Goal: Information Seeking & Learning: Find specific fact

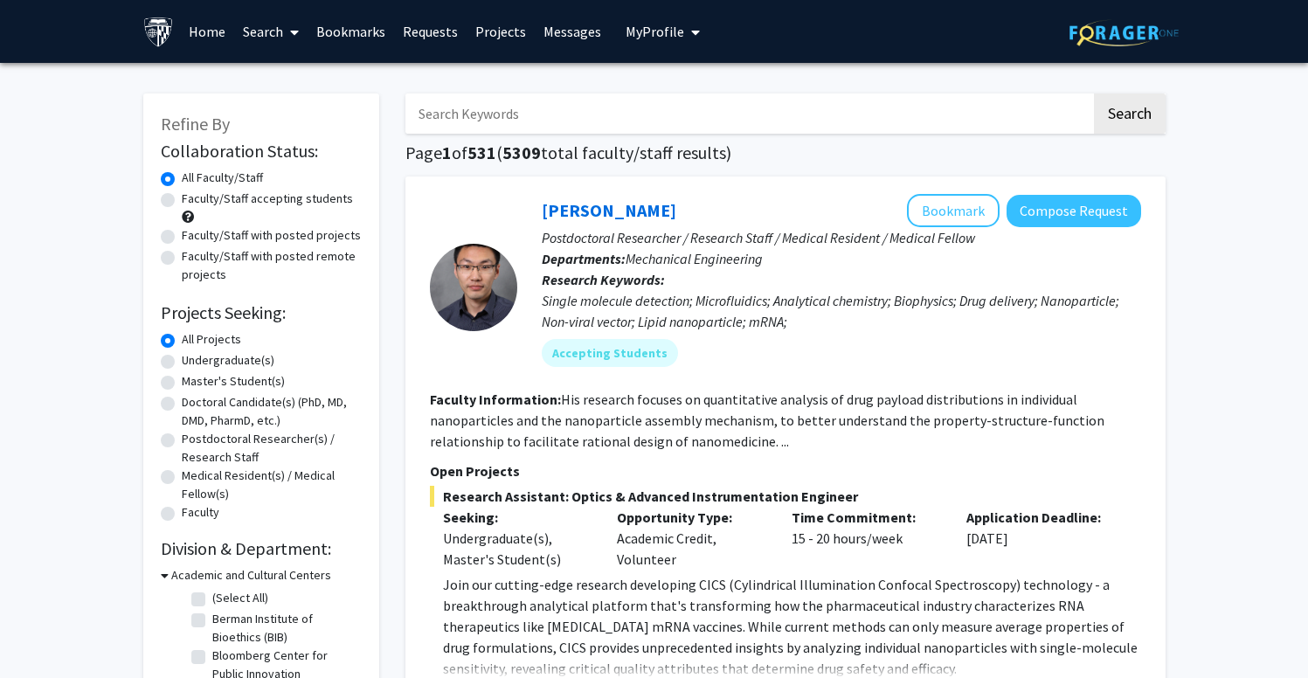
click at [282, 38] on link "Search" at bounding box center [270, 31] width 73 height 61
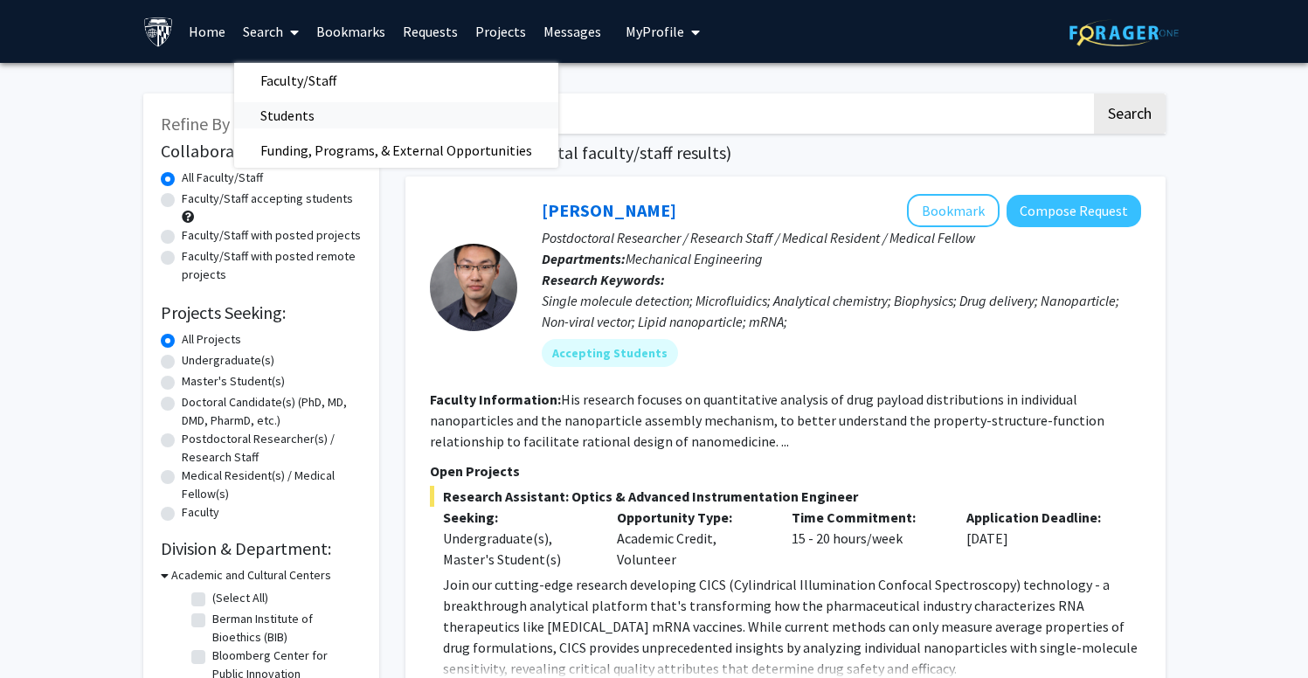
click at [284, 124] on span "Students" at bounding box center [287, 115] width 107 height 35
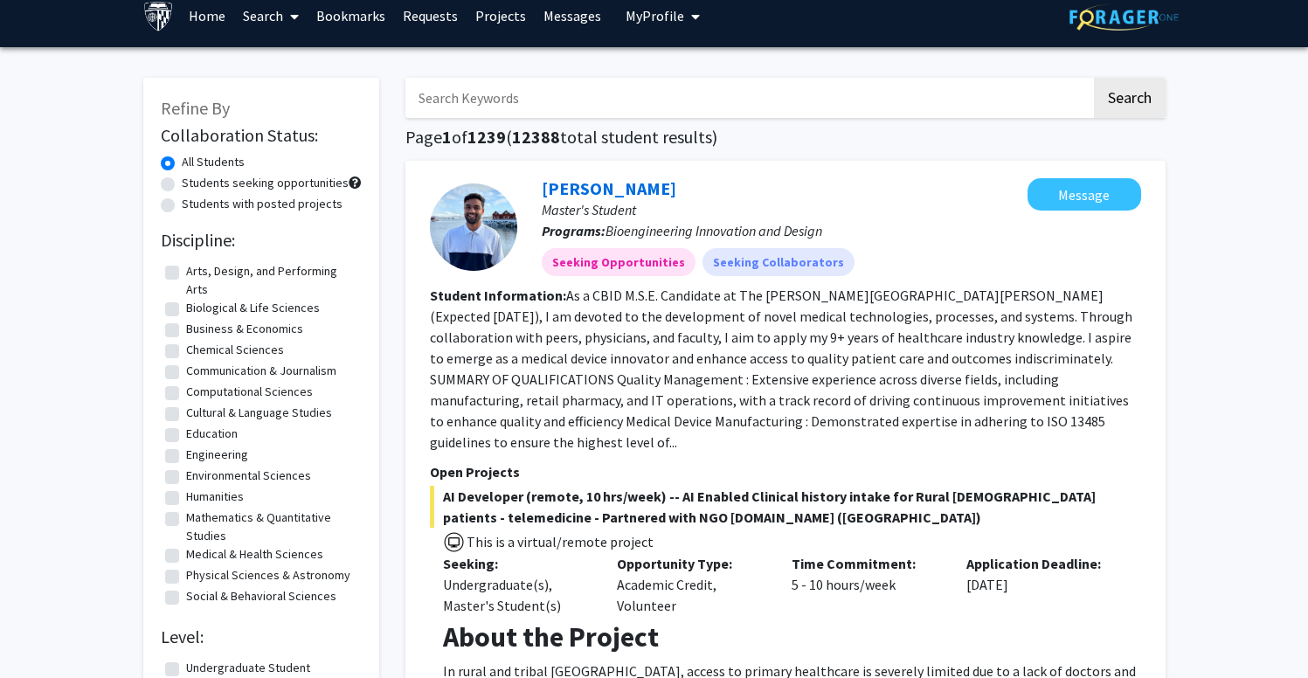
scroll to position [24, 0]
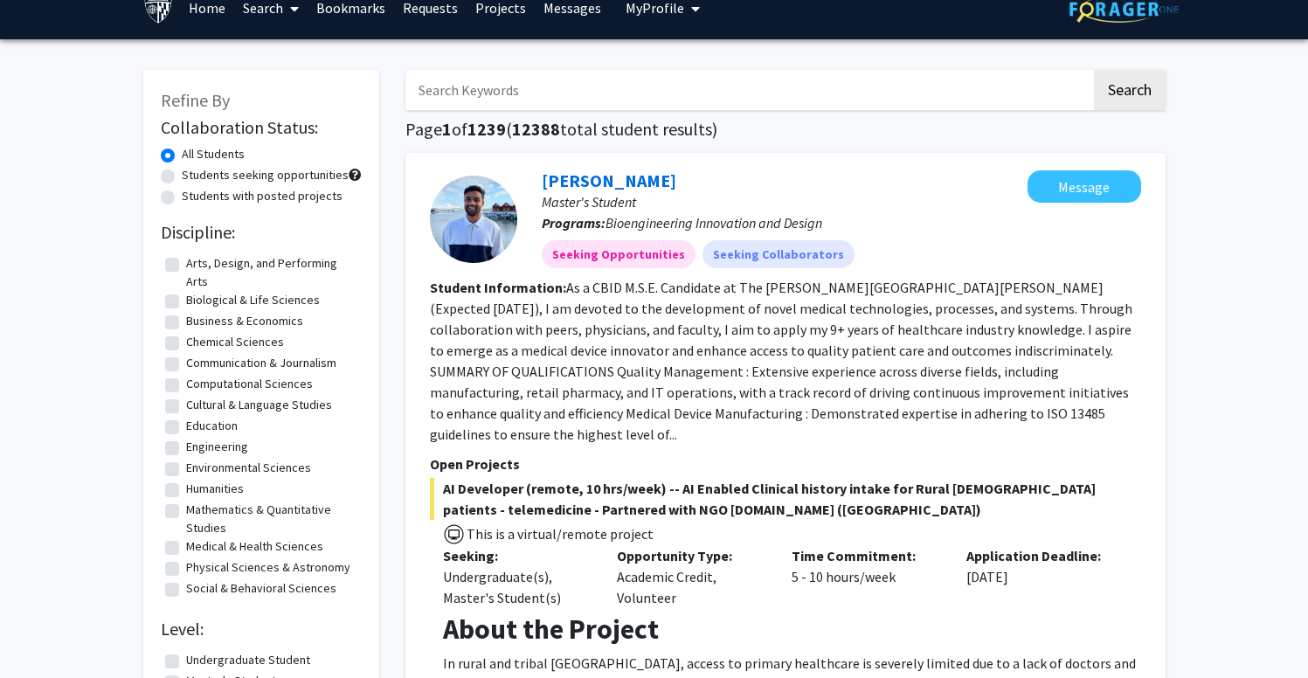
click at [273, 191] on label "Students with posted projects" at bounding box center [262, 196] width 161 height 18
click at [193, 191] on input "Students with posted projects" at bounding box center [187, 192] width 11 height 11
radio input "true"
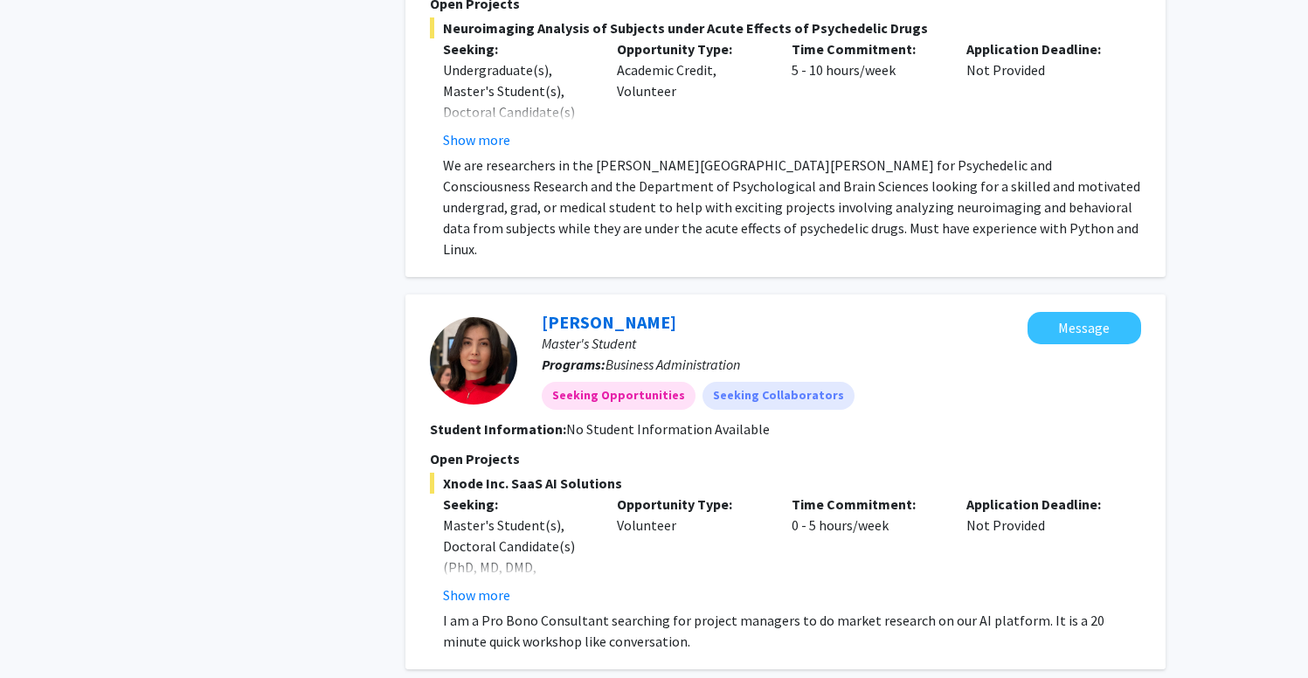
scroll to position [4965, 0]
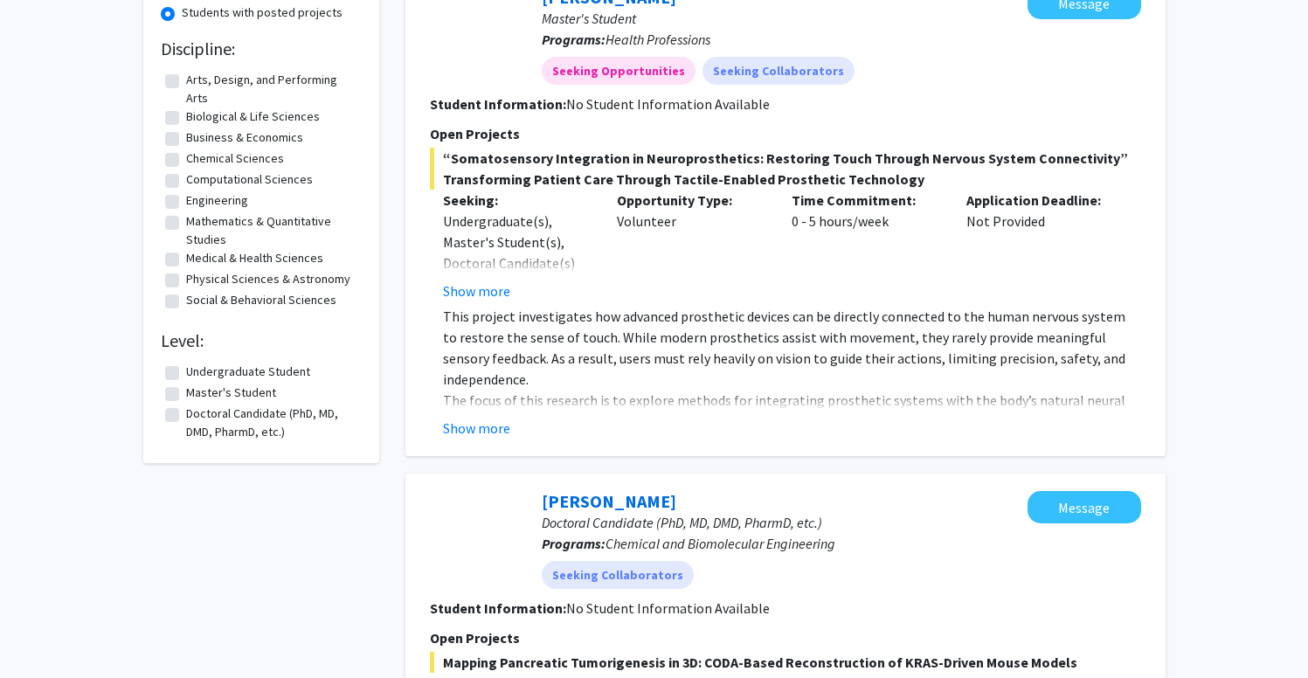
scroll to position [219, 0]
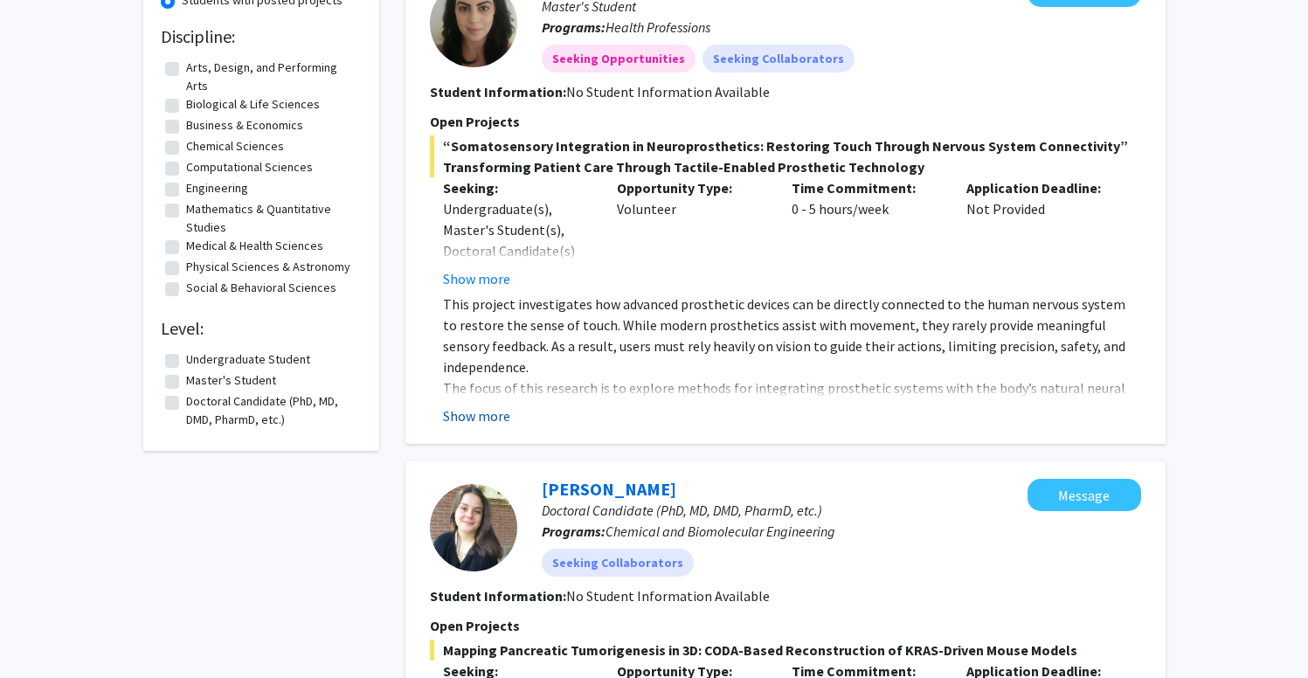
click at [474, 416] on button "Show more" at bounding box center [476, 416] width 67 height 21
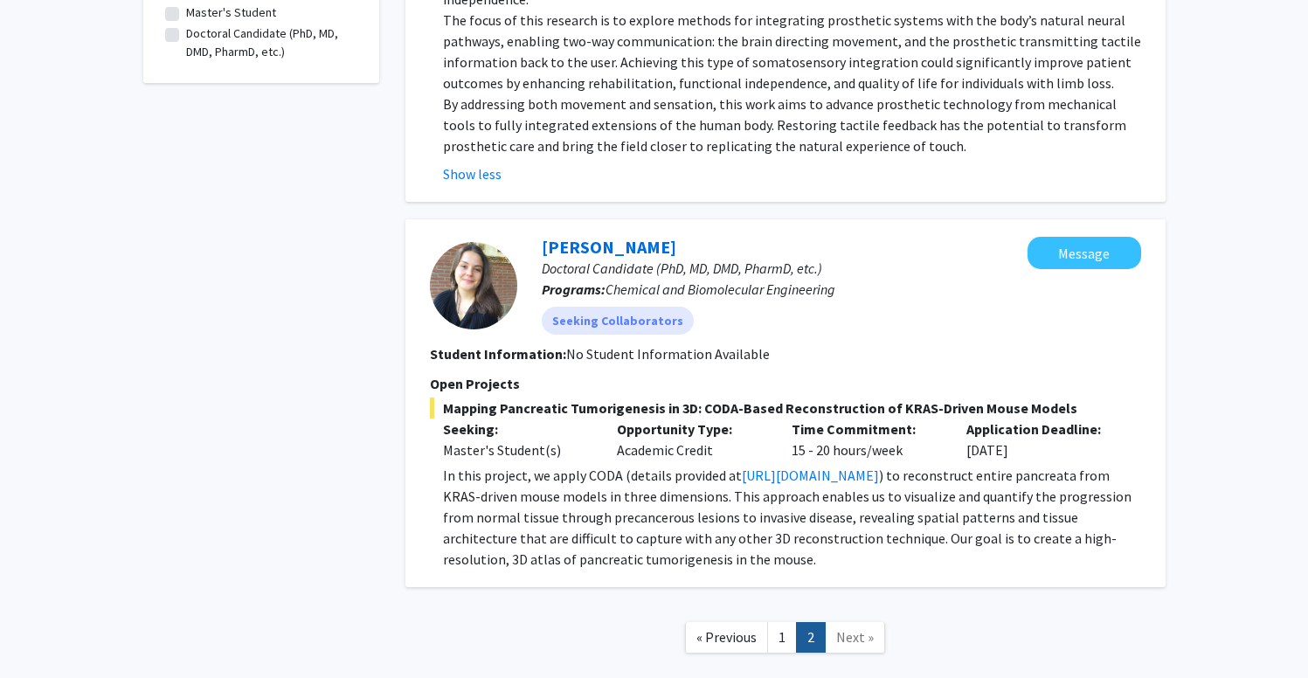
scroll to position [635, 0]
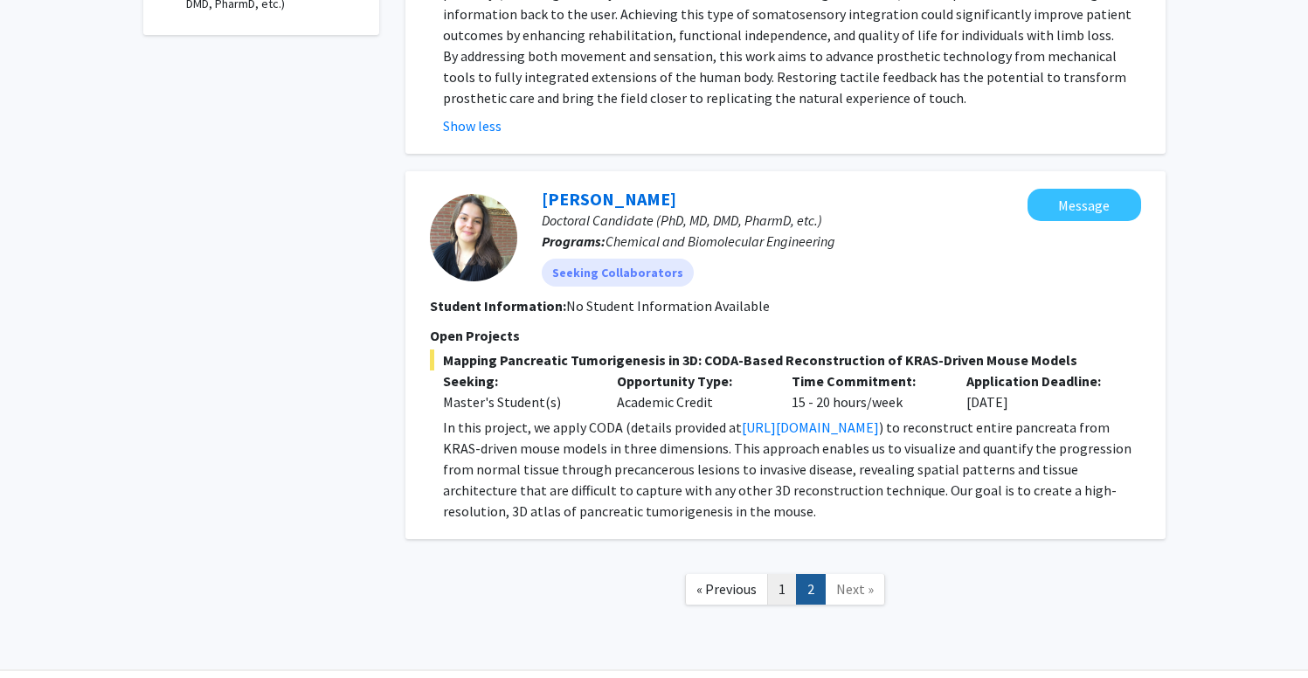
click at [773, 596] on link "1" at bounding box center [782, 589] width 30 height 31
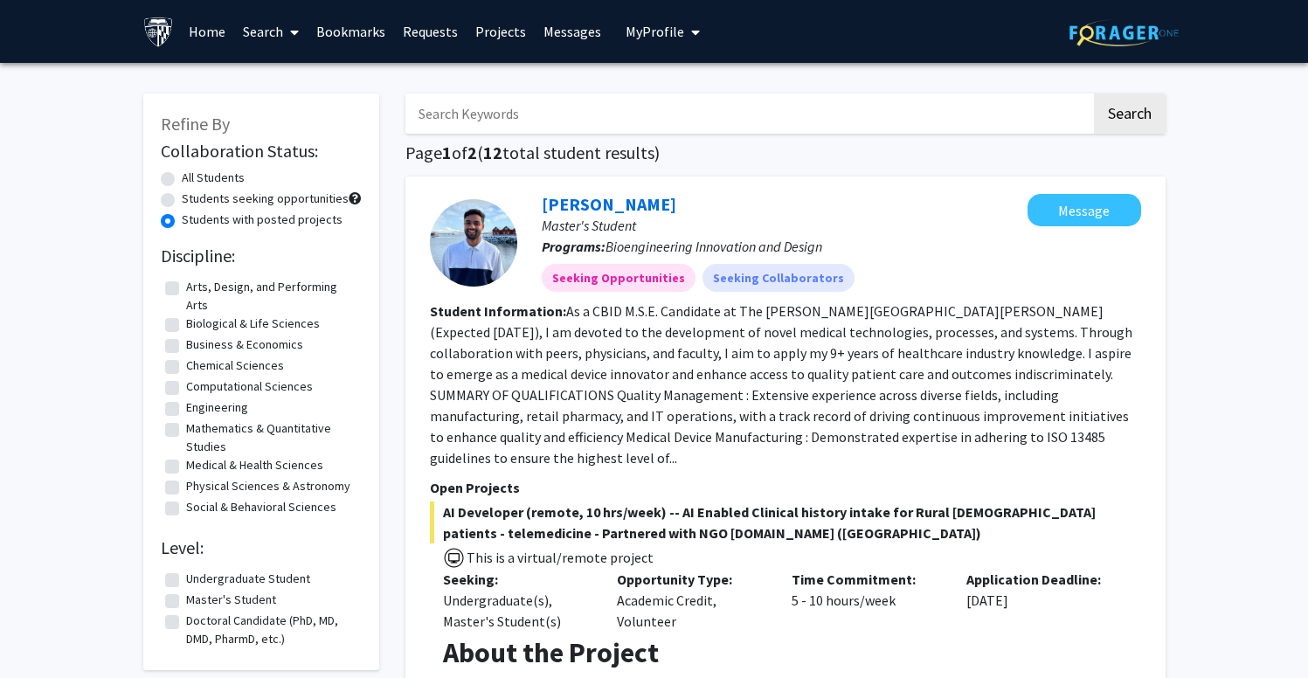
click at [299, 31] on icon at bounding box center [294, 32] width 9 height 14
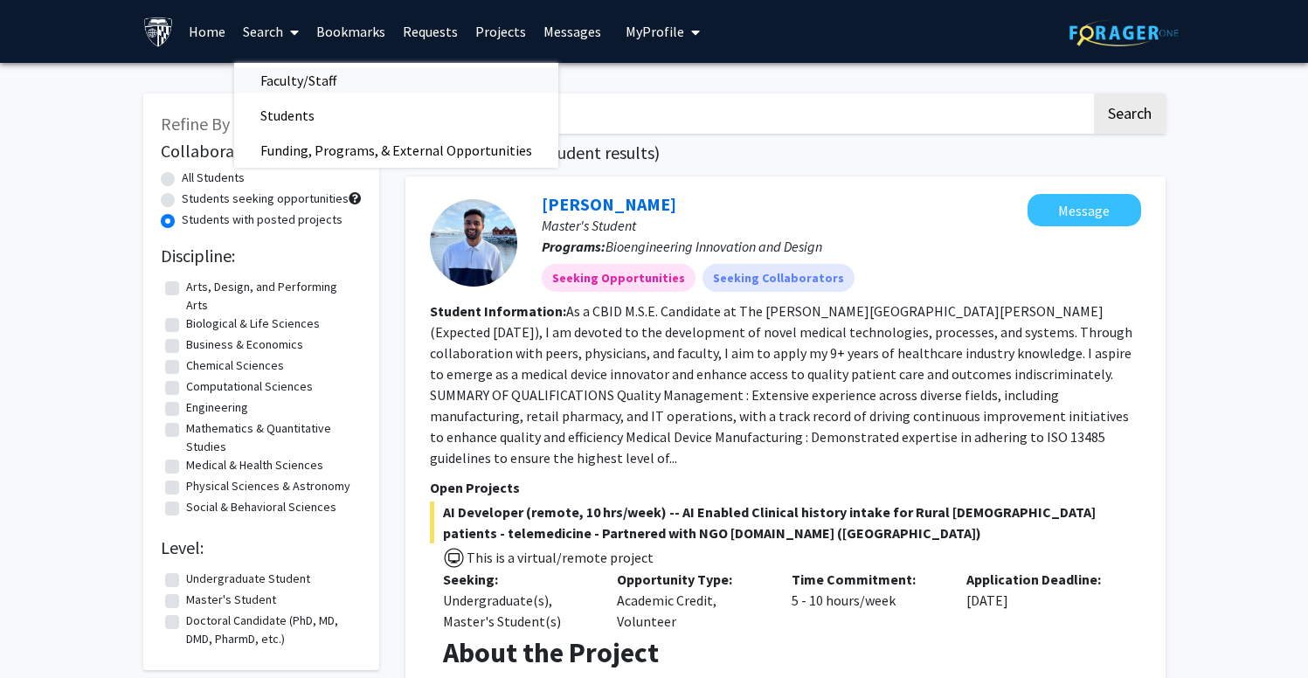
click at [302, 73] on span "Faculty/Staff" at bounding box center [298, 80] width 128 height 35
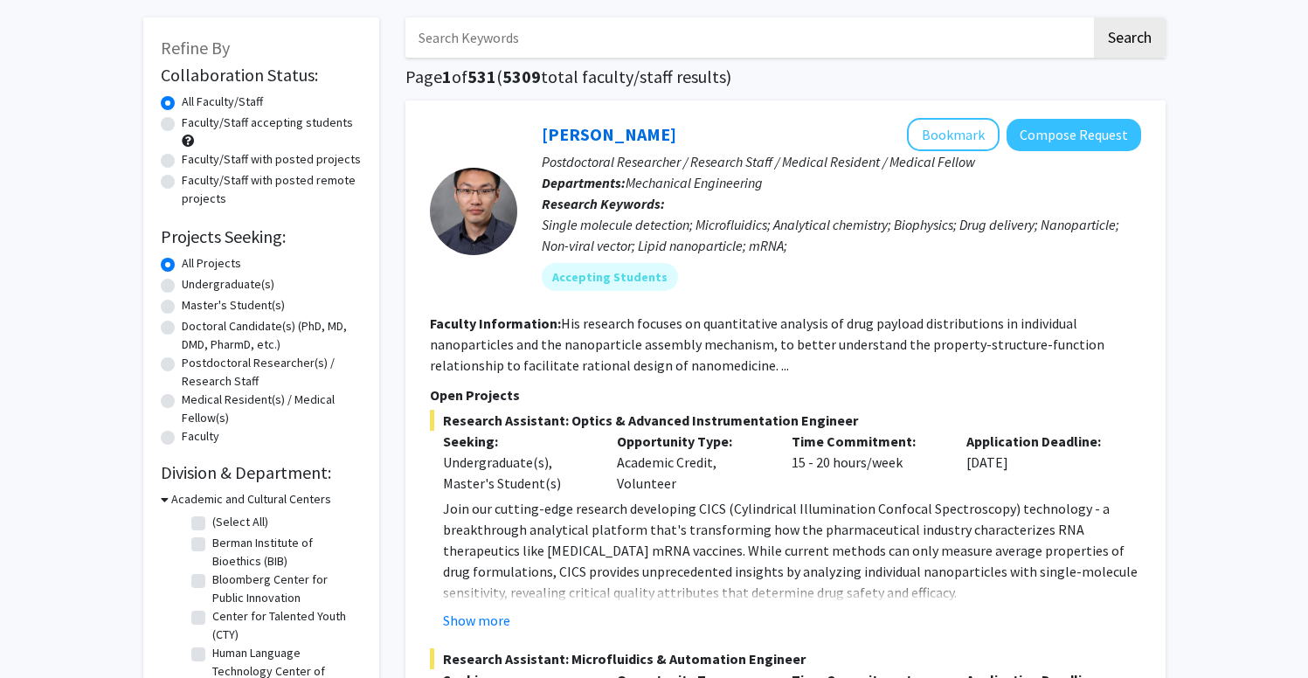
scroll to position [78, 0]
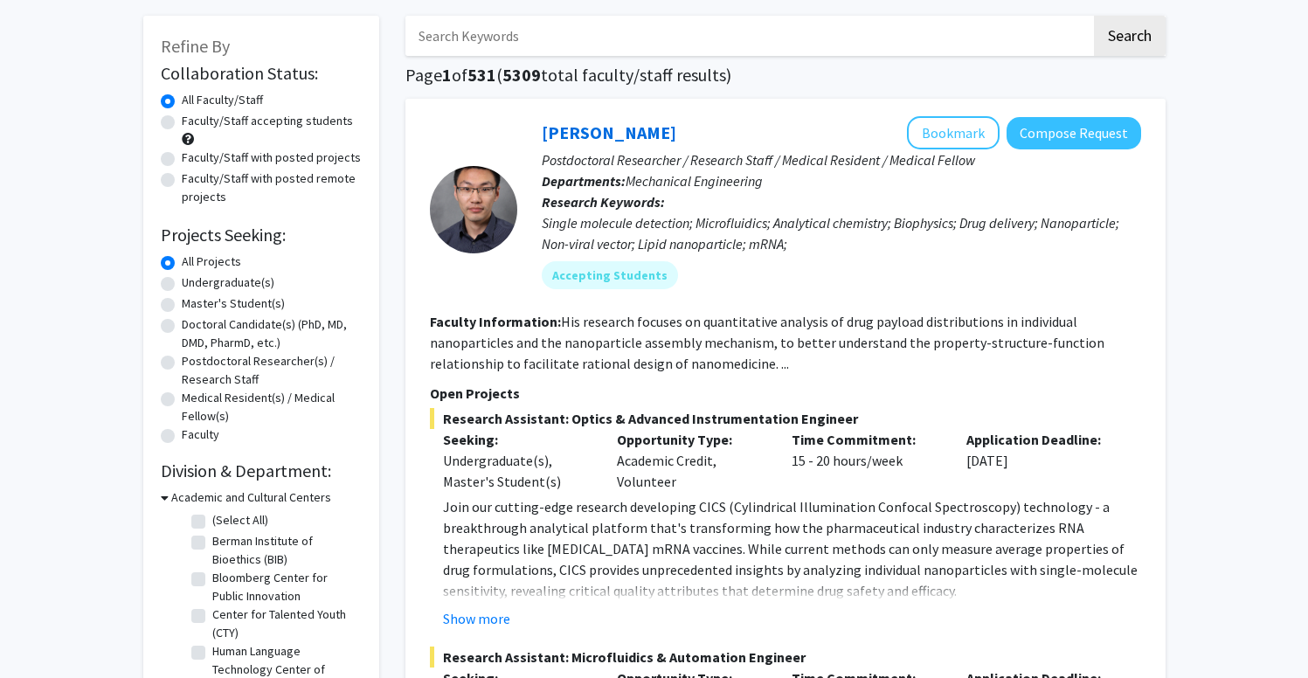
click at [298, 121] on label "Faculty/Staff accepting students" at bounding box center [267, 121] width 171 height 18
click at [193, 121] on input "Faculty/Staff accepting students" at bounding box center [187, 117] width 11 height 11
radio input "true"
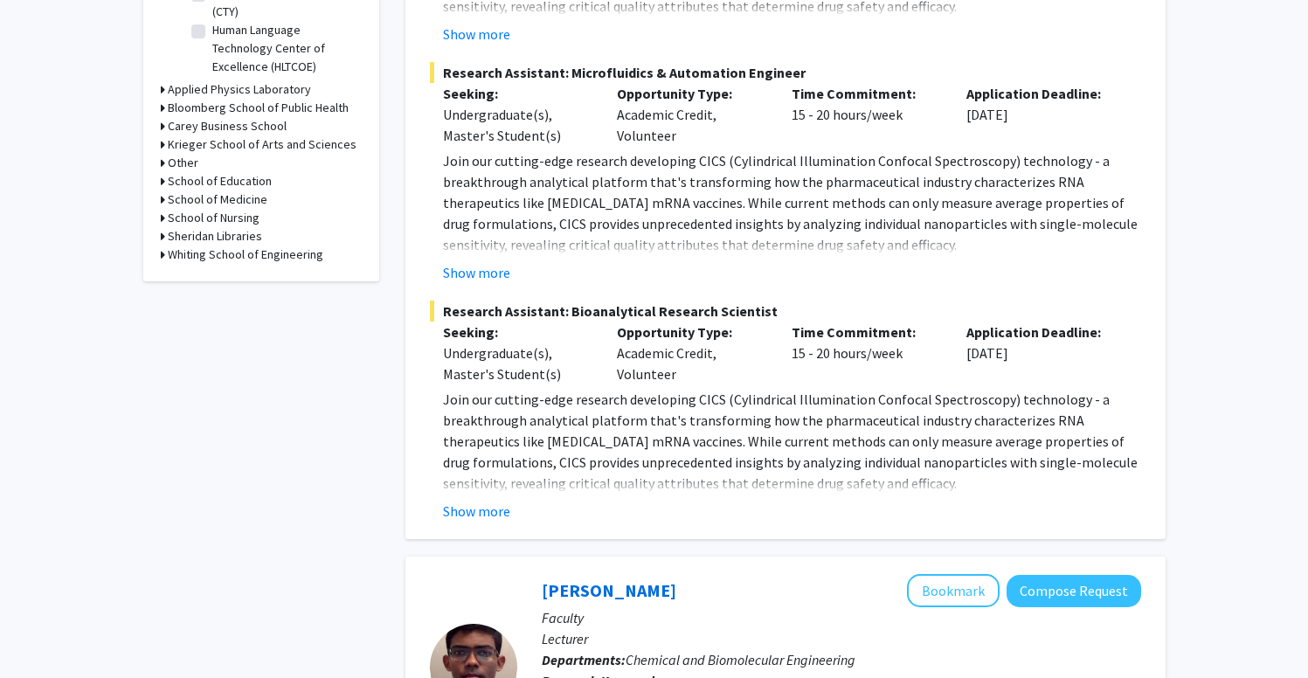
scroll to position [676, 0]
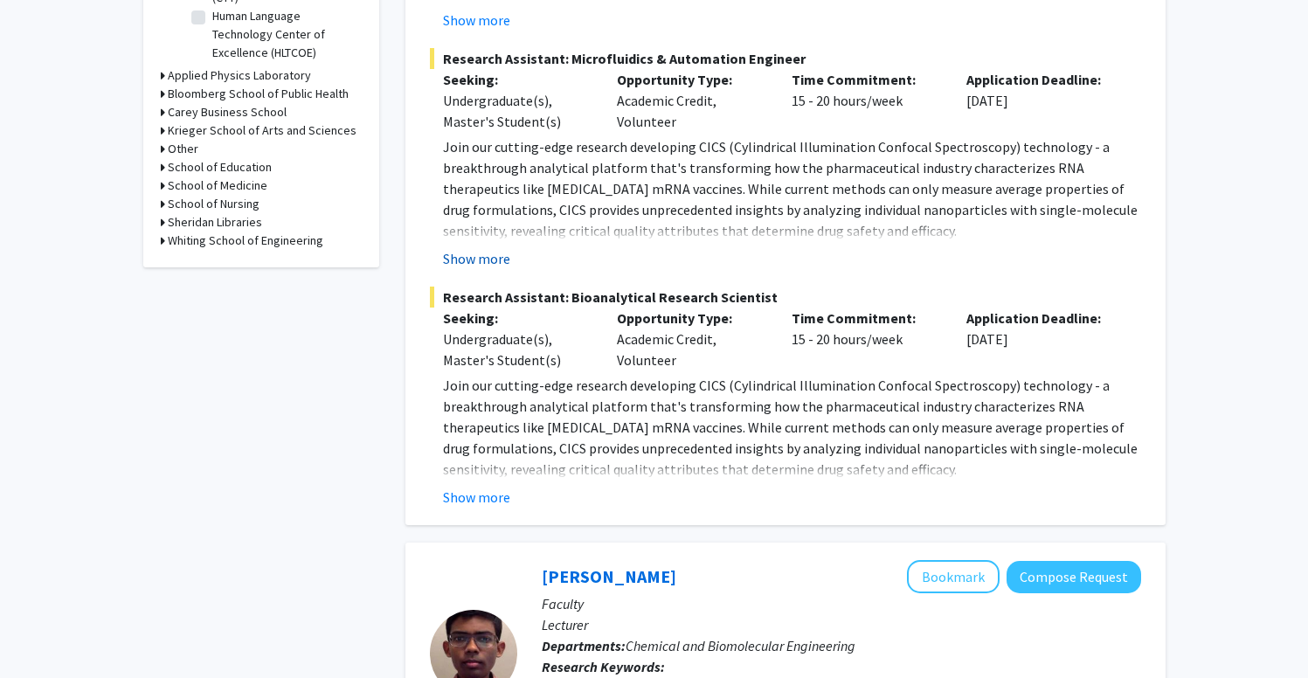
click at [503, 258] on button "Show more" at bounding box center [476, 258] width 67 height 21
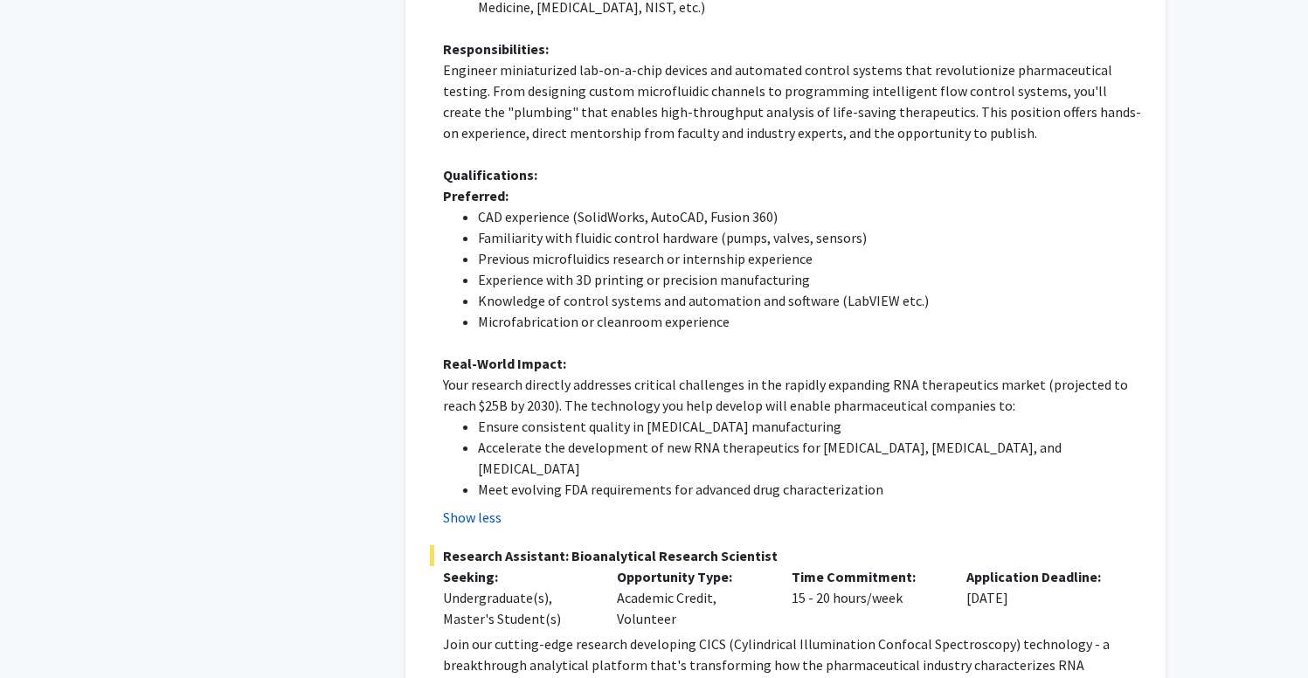
scroll to position [1193, 0]
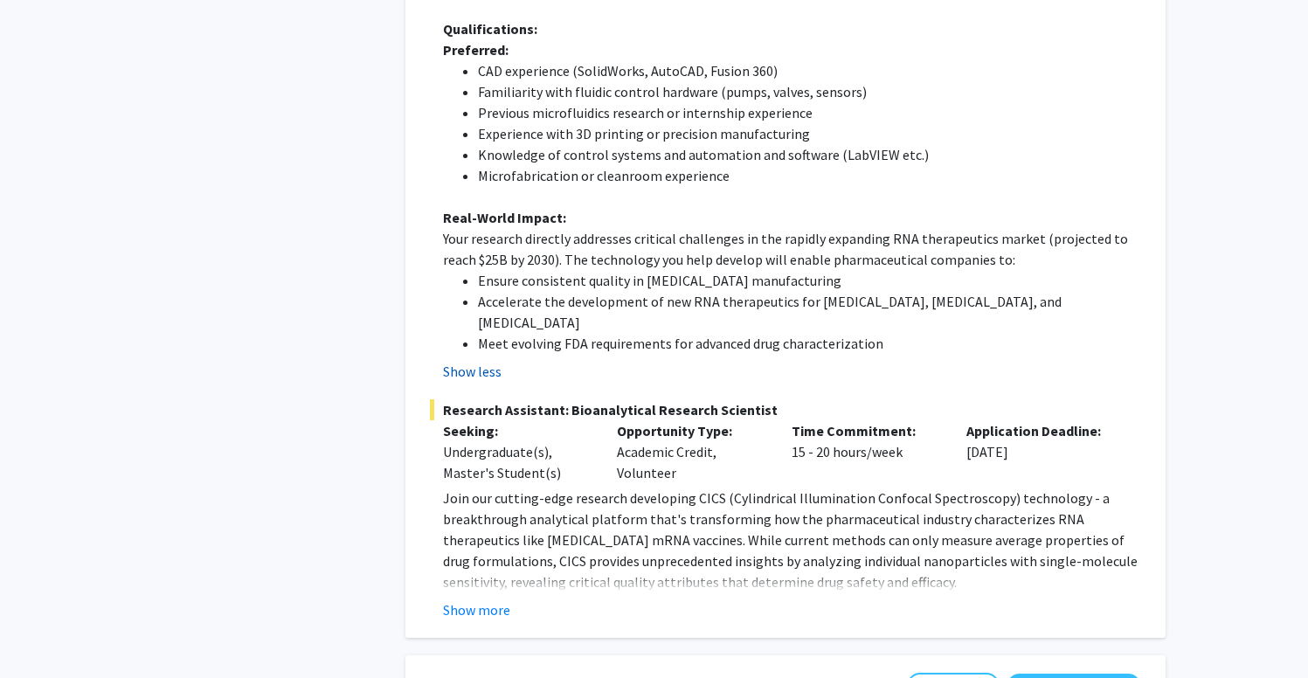
click at [495, 361] on button "Show less" at bounding box center [472, 371] width 59 height 21
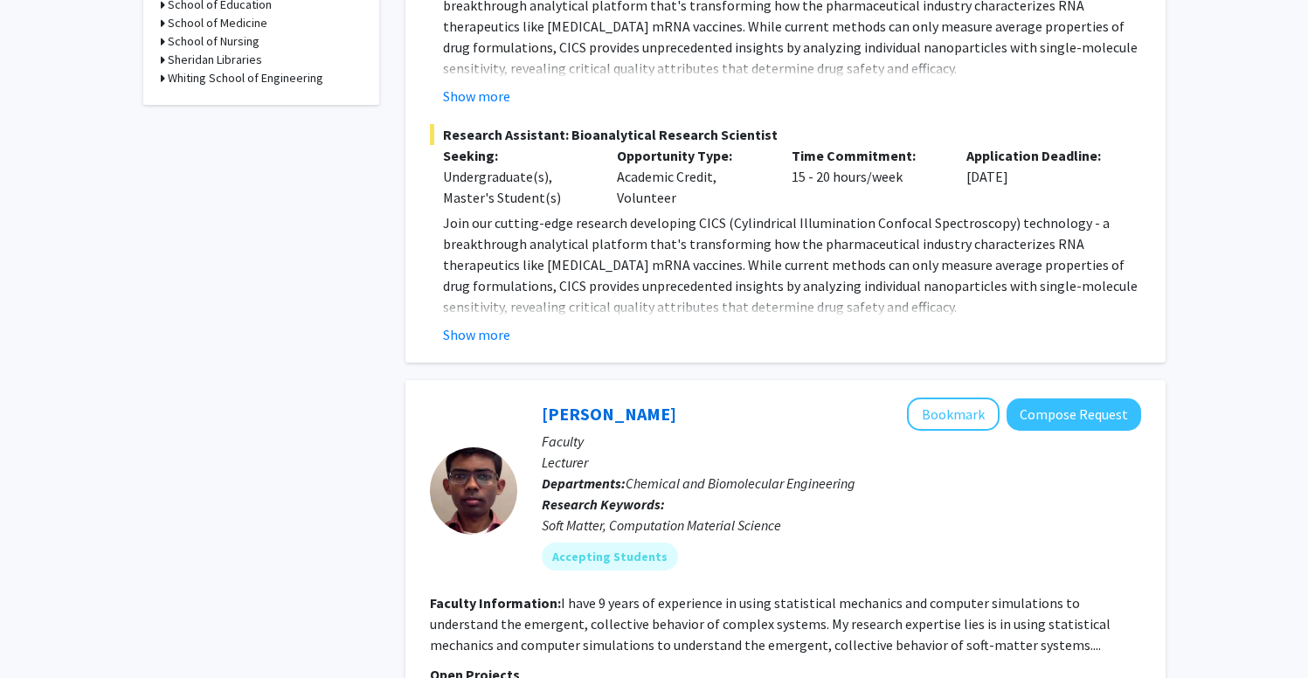
scroll to position [680, 0]
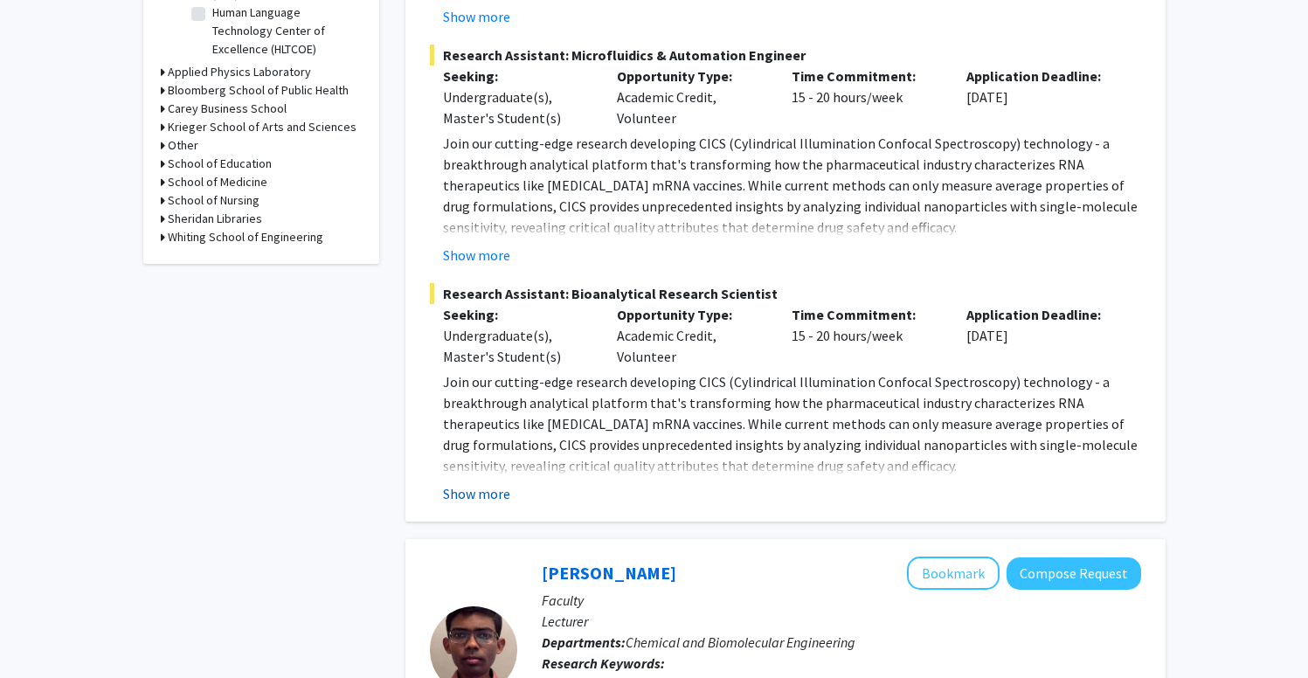
click at [474, 489] on button "Show more" at bounding box center [476, 493] width 67 height 21
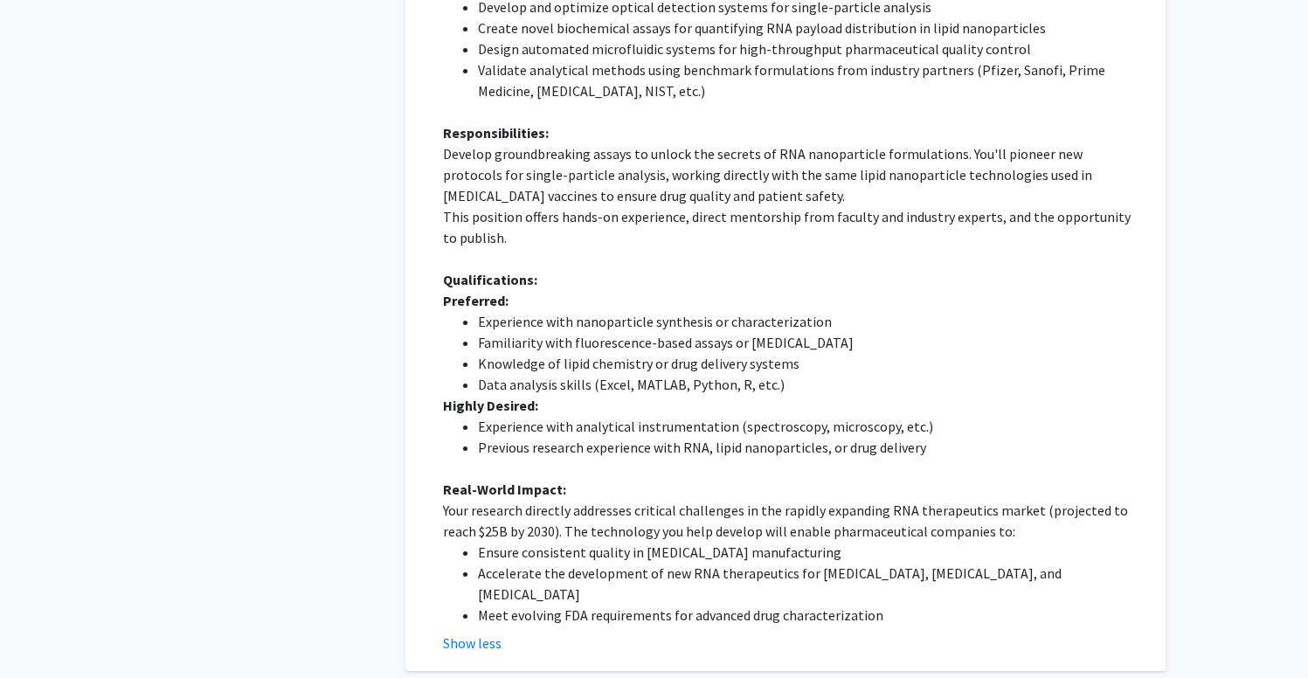
scroll to position [1193, 0]
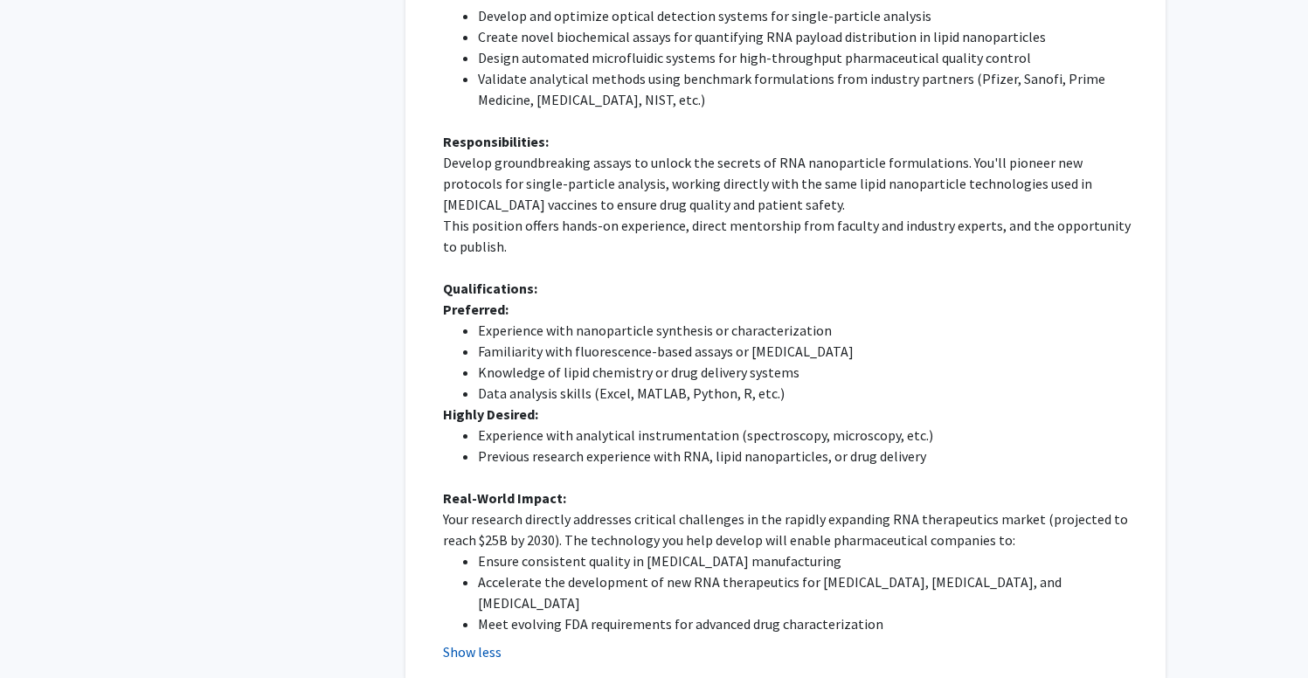
click at [484, 642] on button "Show less" at bounding box center [472, 652] width 59 height 21
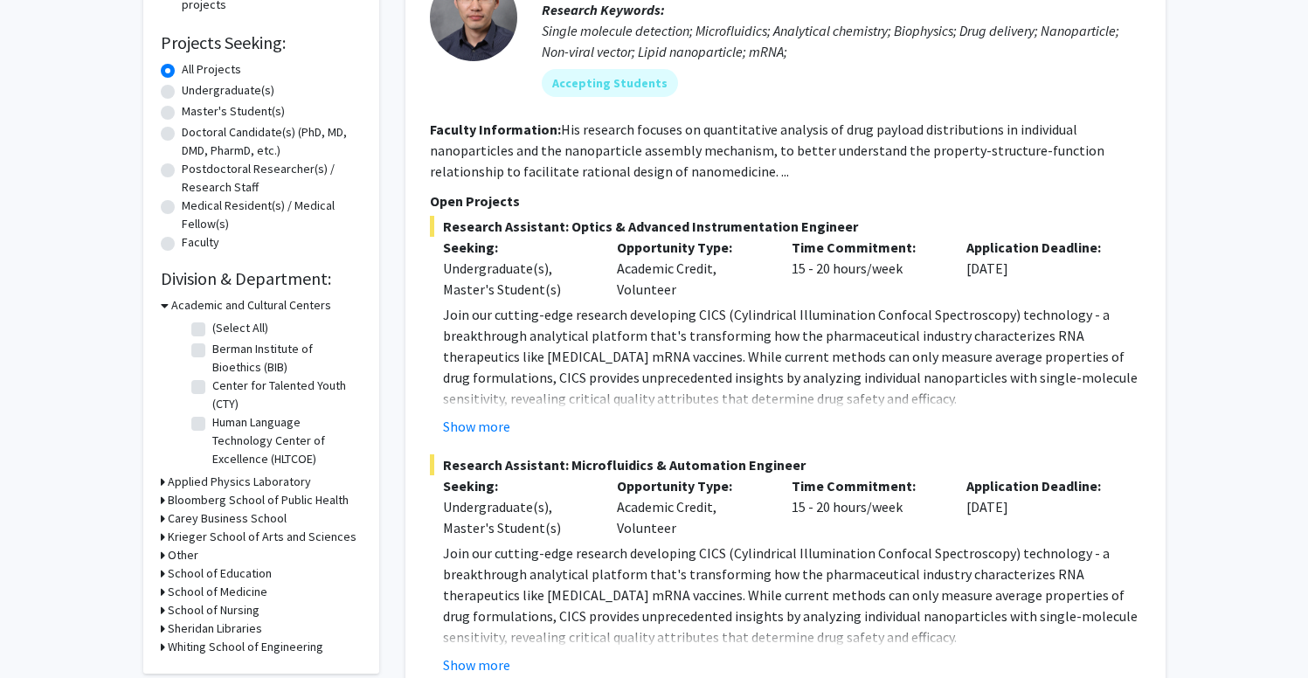
scroll to position [273, 0]
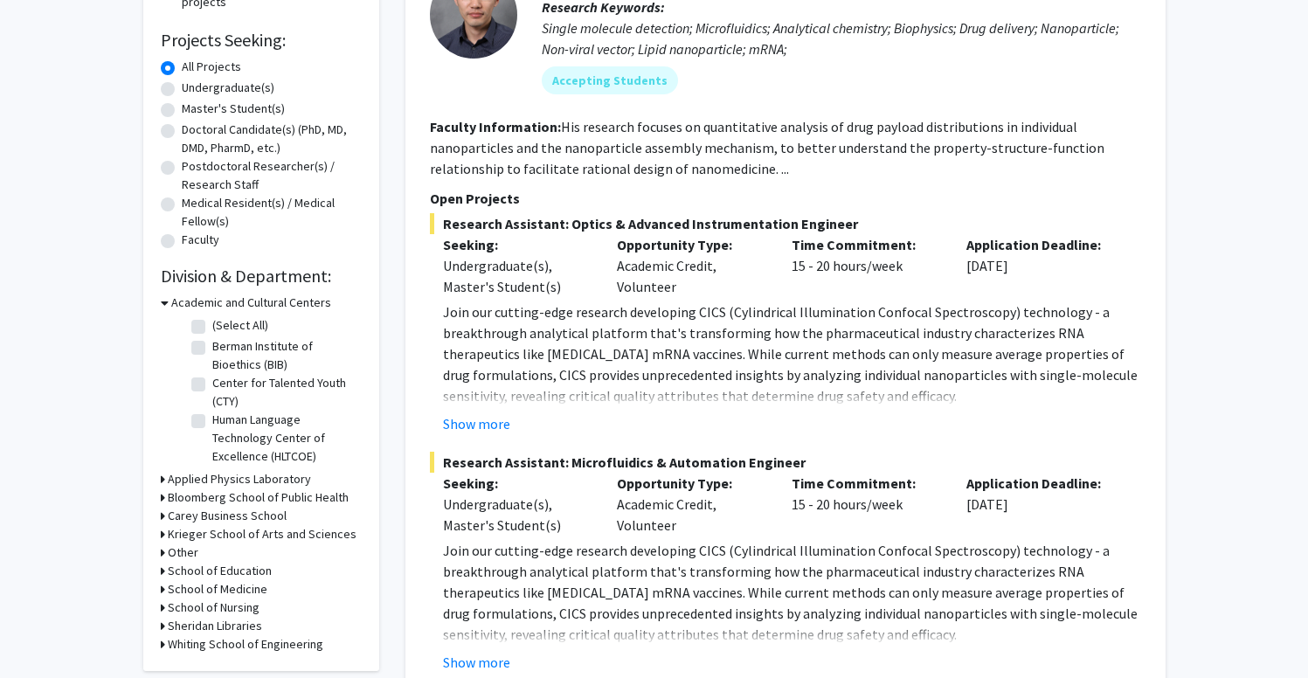
click at [260, 649] on h3 "Whiting School of Engineering" at bounding box center [246, 644] width 156 height 18
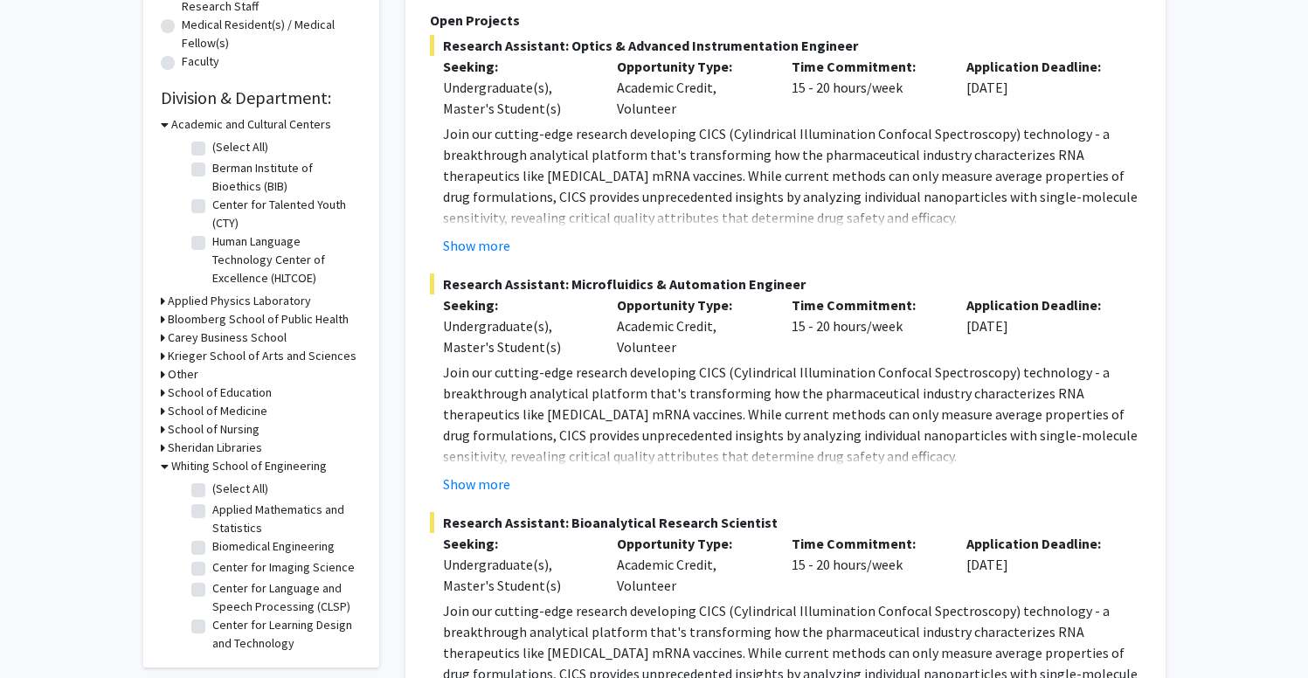
scroll to position [721, 0]
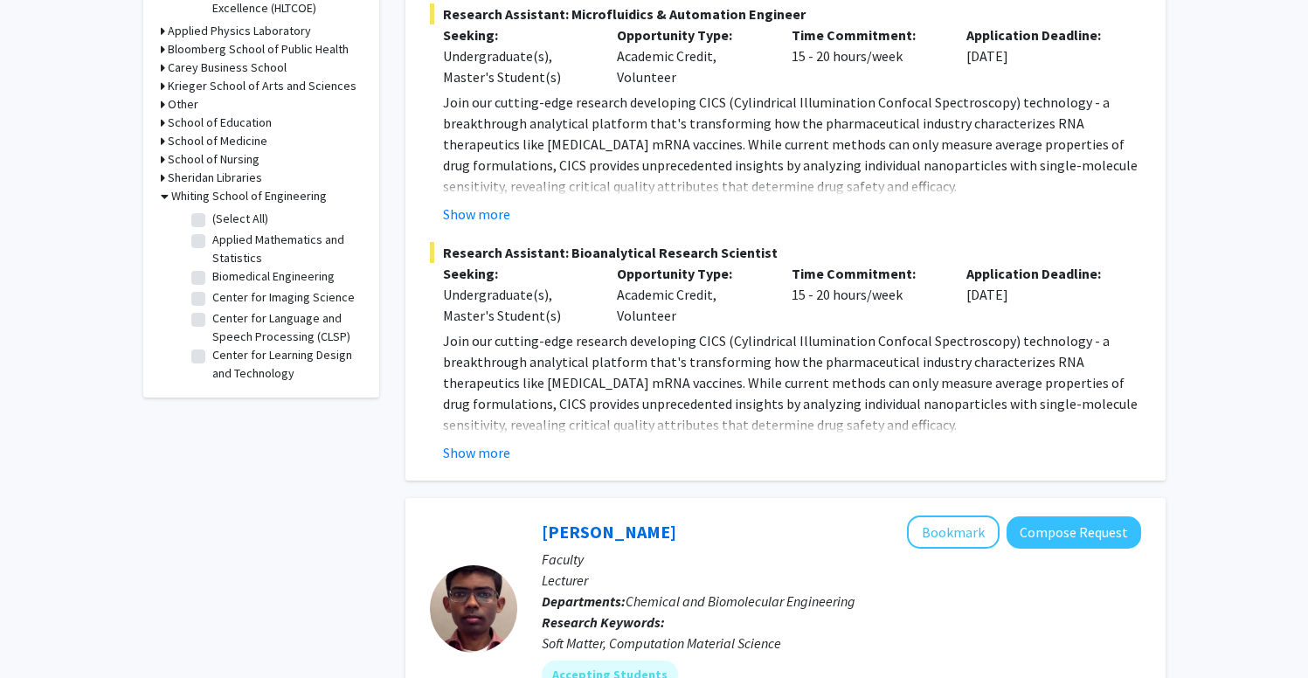
click at [212, 221] on label "(Select All)" at bounding box center [240, 219] width 56 height 18
click at [212, 221] on input "(Select All)" at bounding box center [217, 215] width 11 height 11
checkbox input "true"
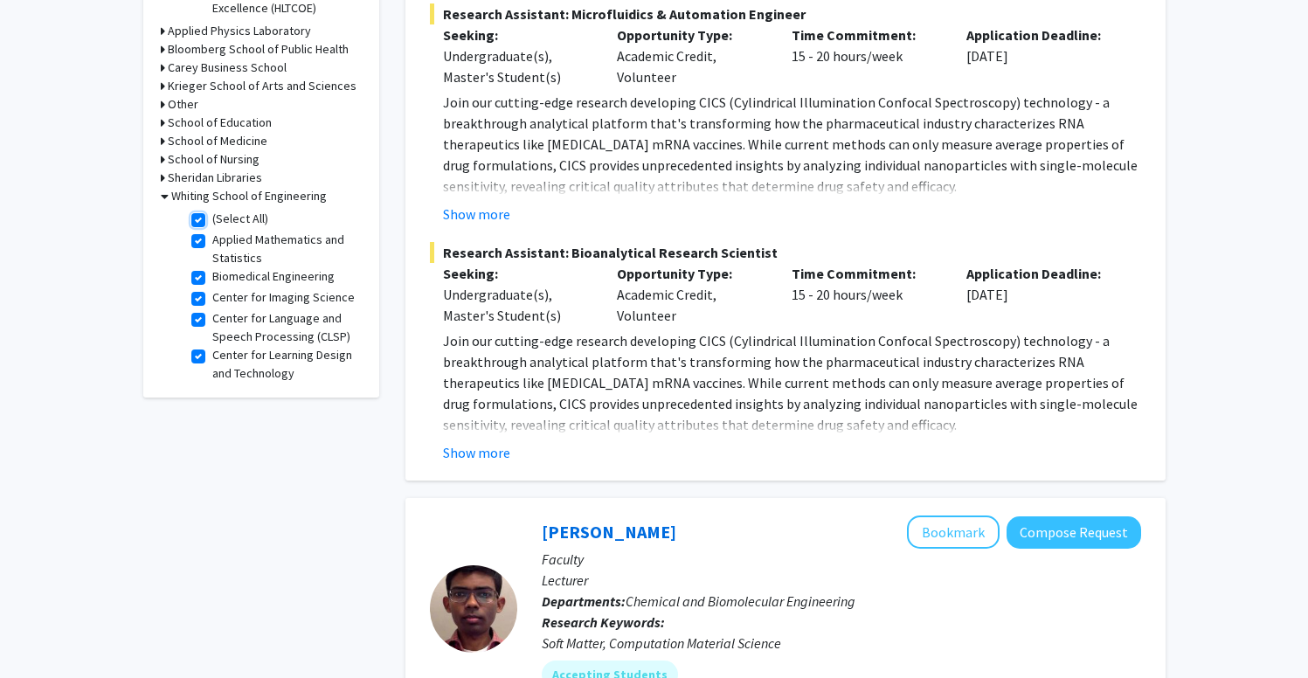
checkbox input "true"
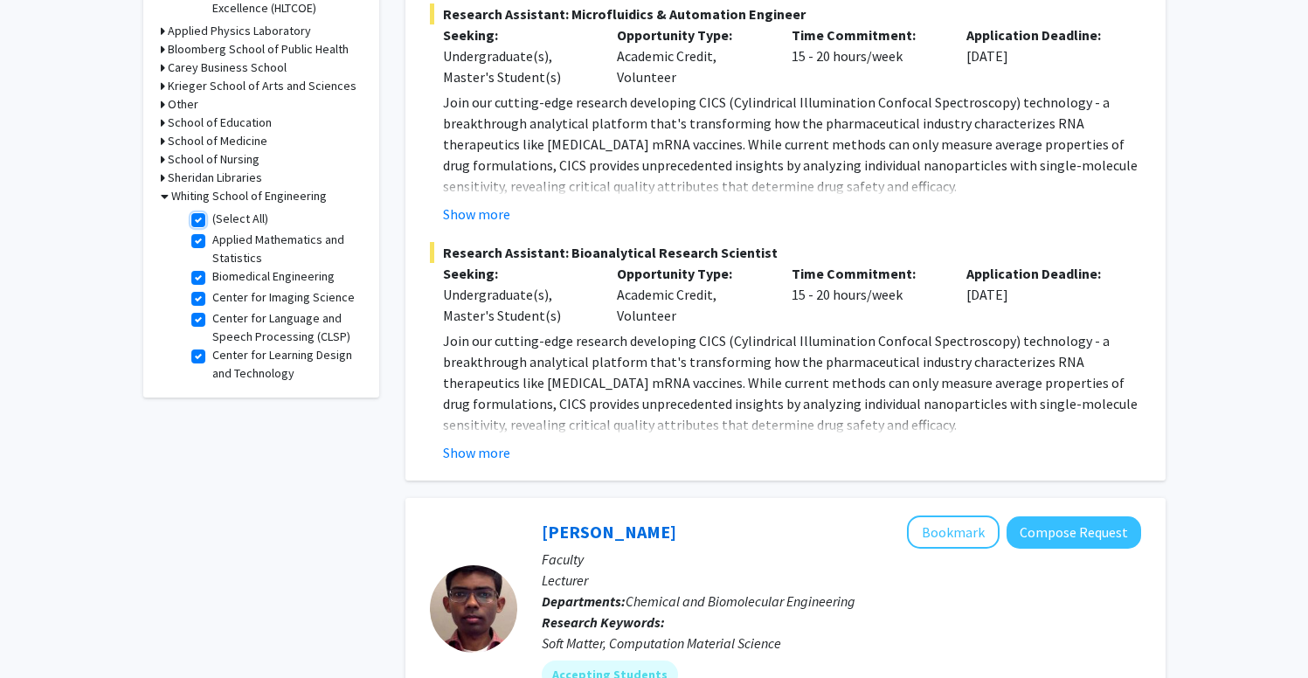
checkbox input "true"
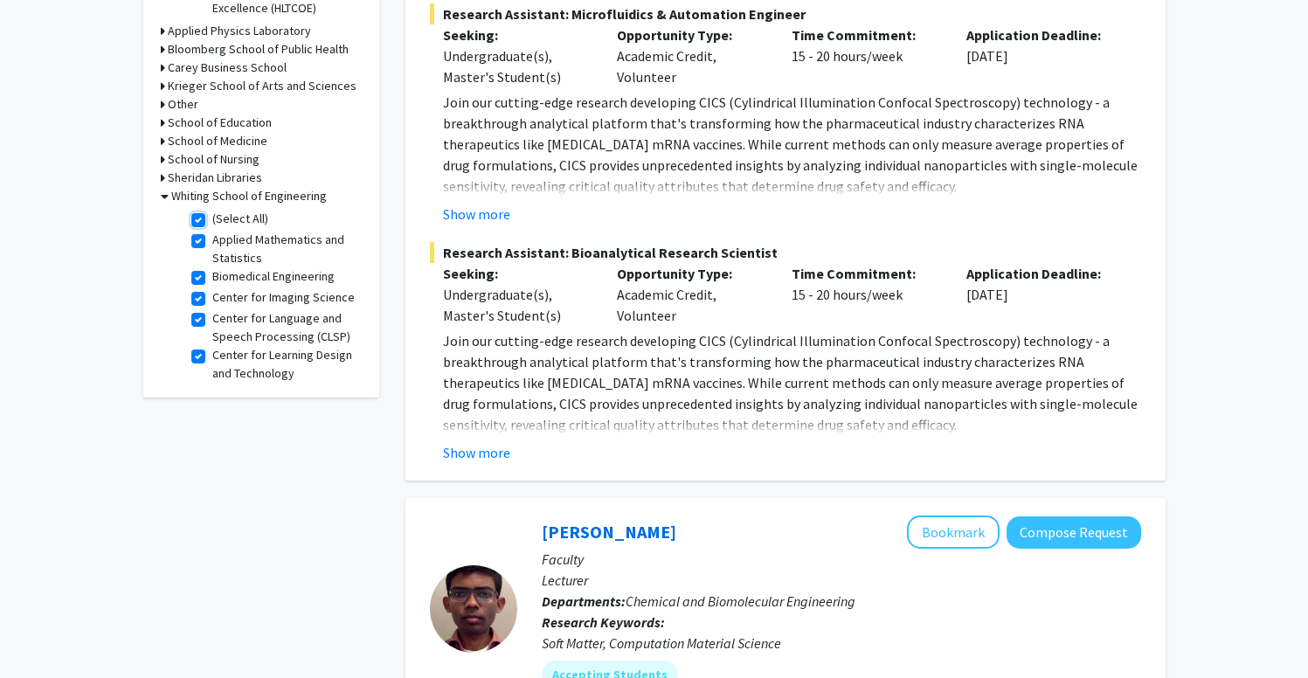
checkbox input "true"
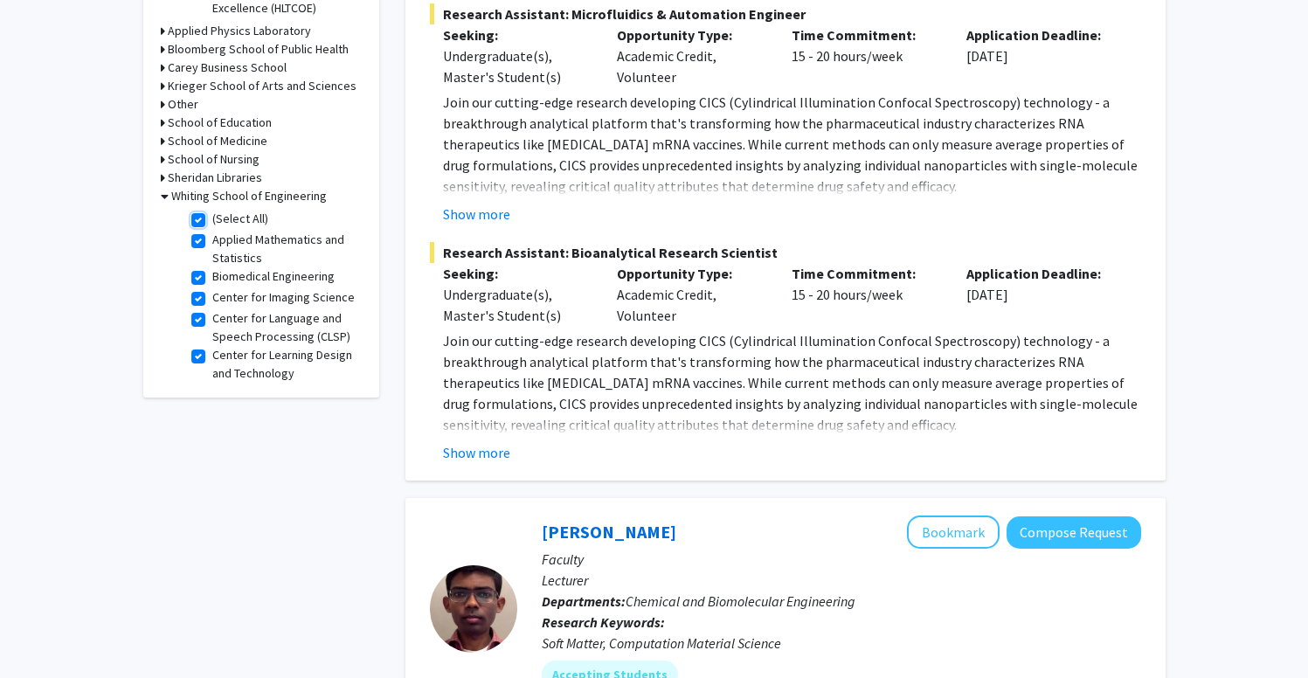
checkbox input "true"
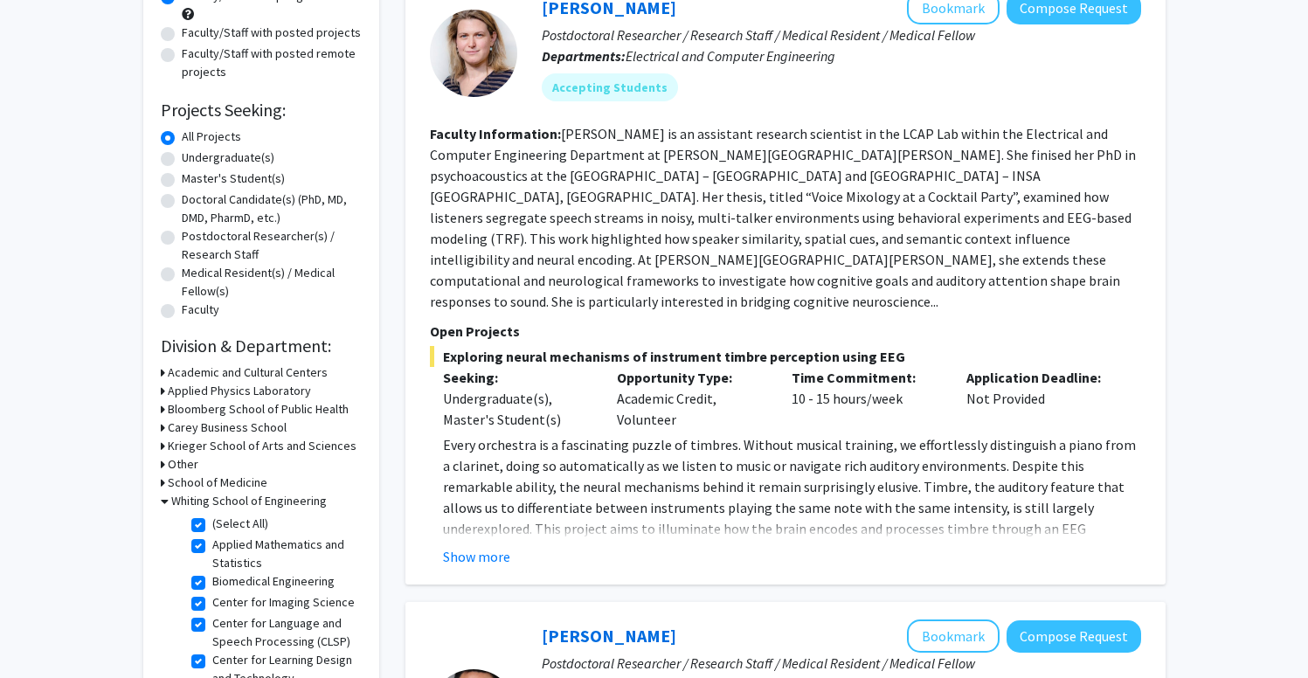
scroll to position [227, 0]
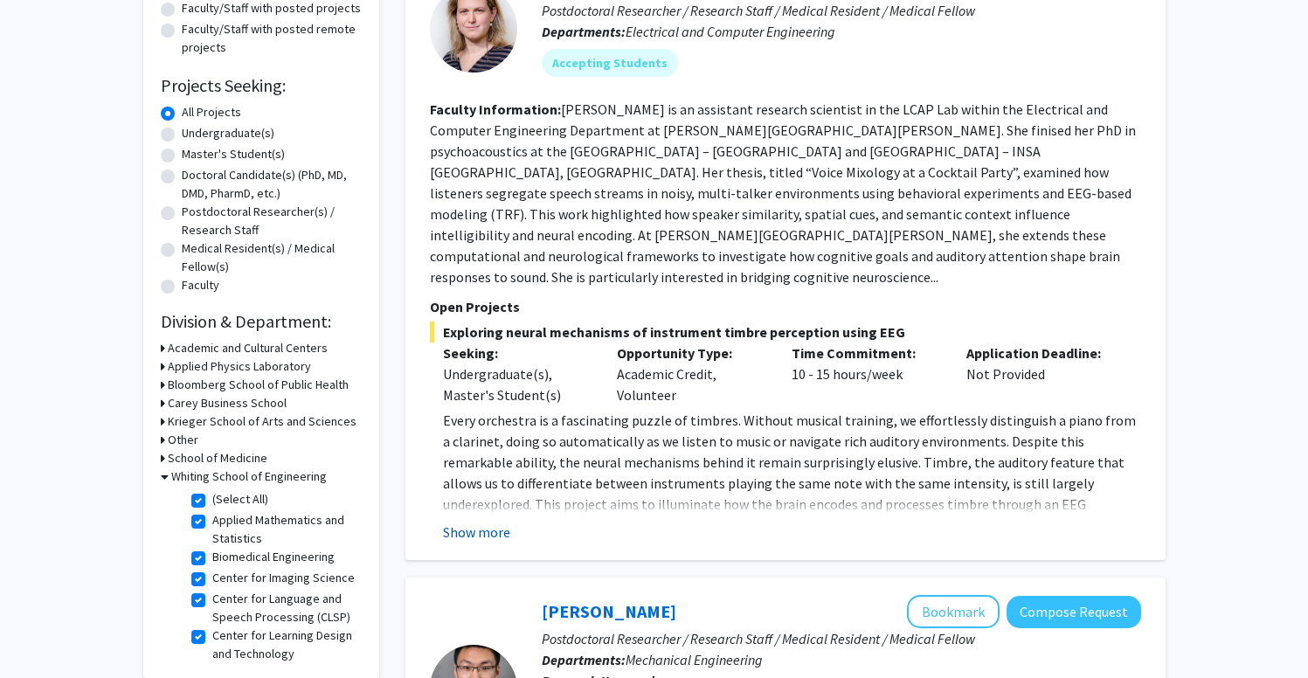
click at [474, 522] on button "Show more" at bounding box center [476, 532] width 67 height 21
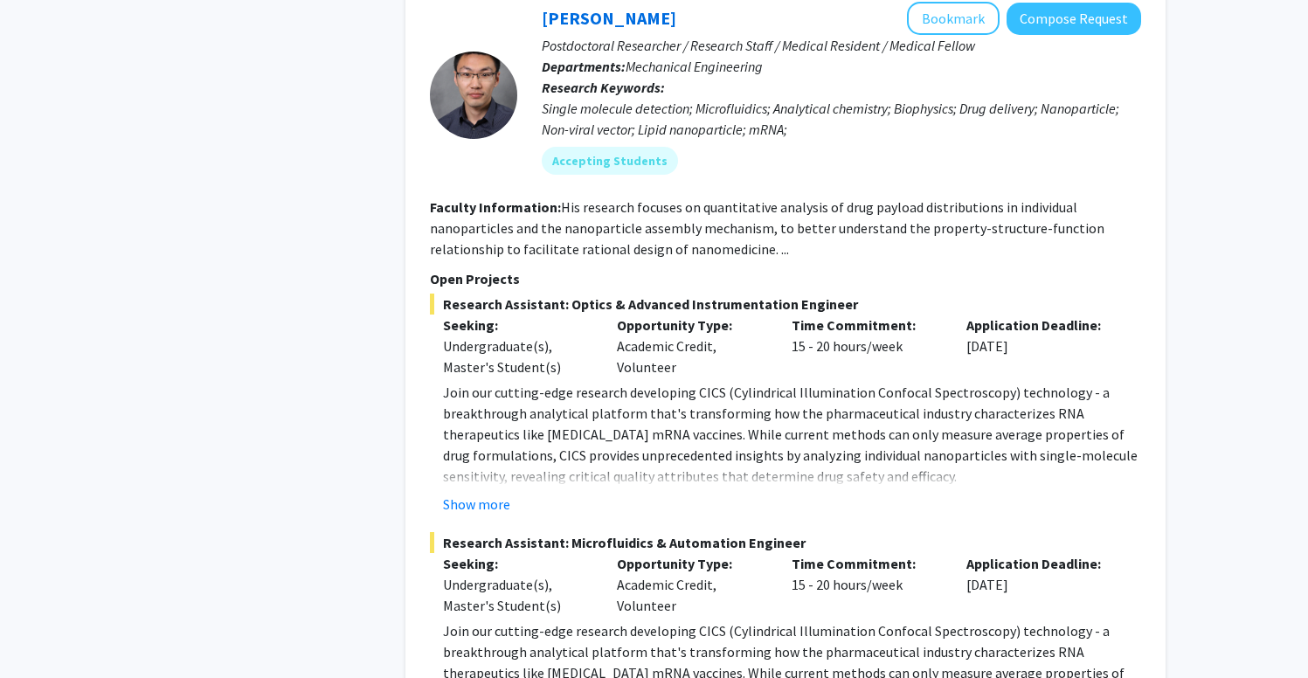
scroll to position [1409, 0]
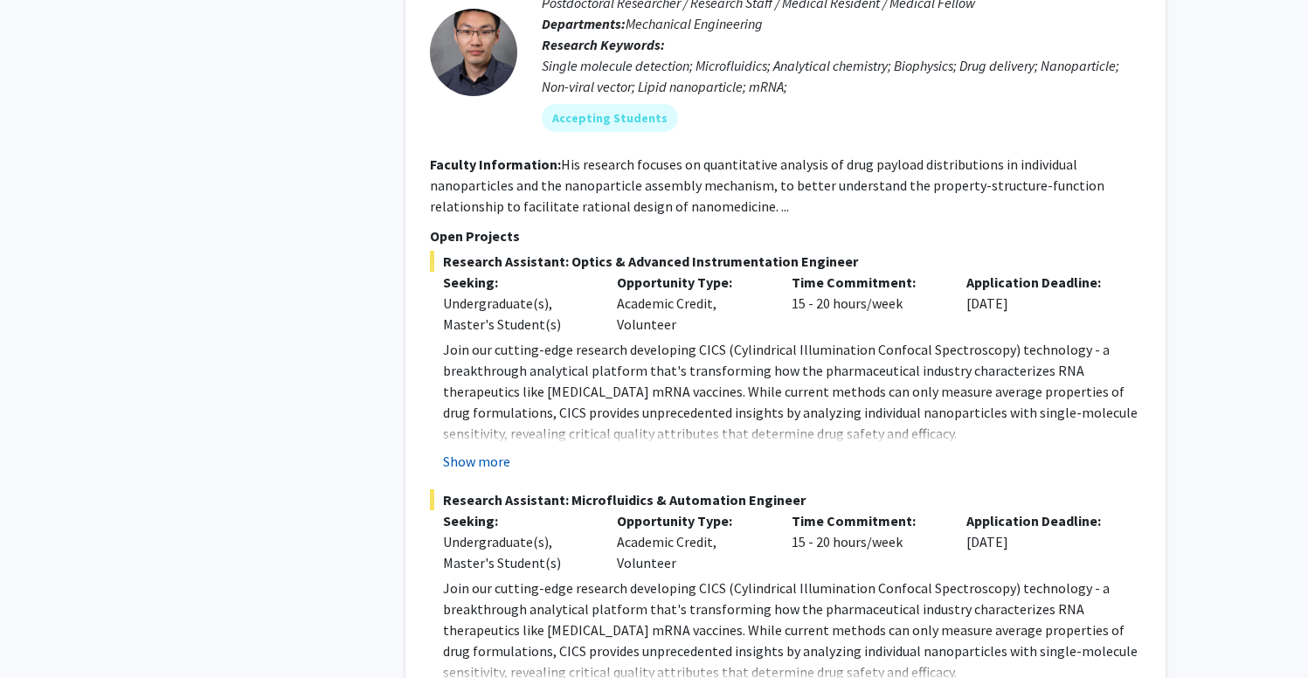
click at [454, 451] on button "Show more" at bounding box center [476, 461] width 67 height 21
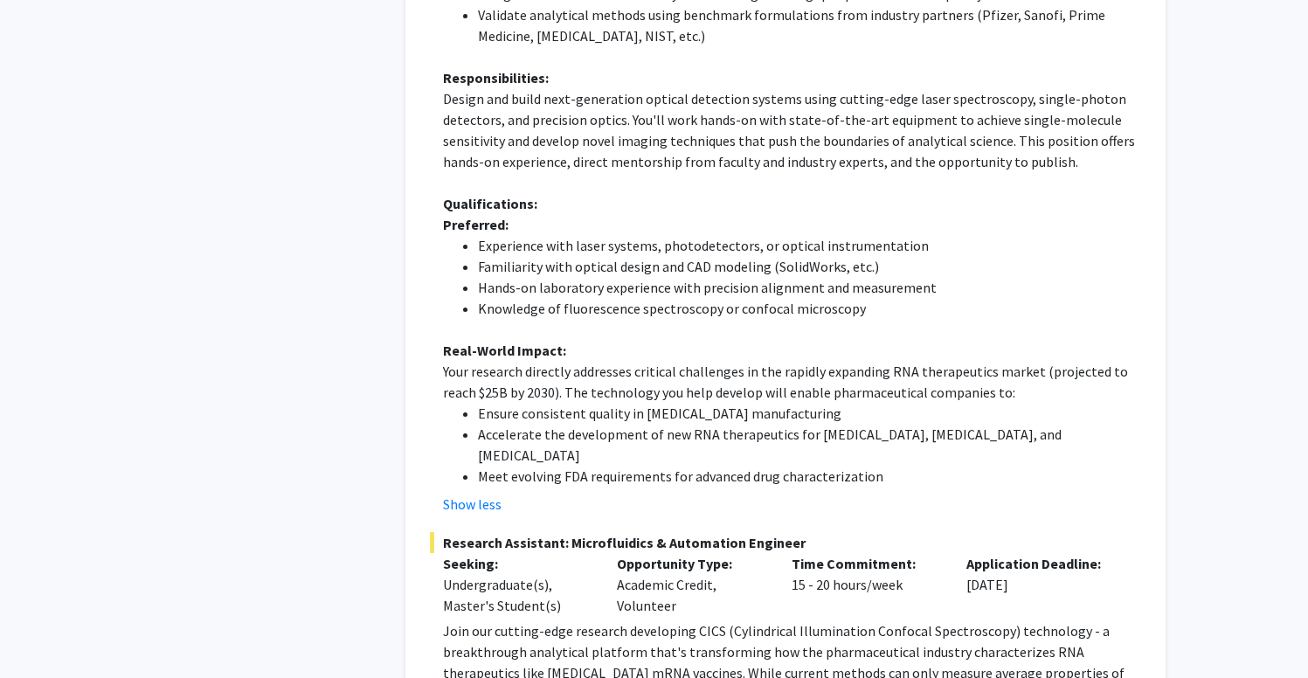
scroll to position [1974, 0]
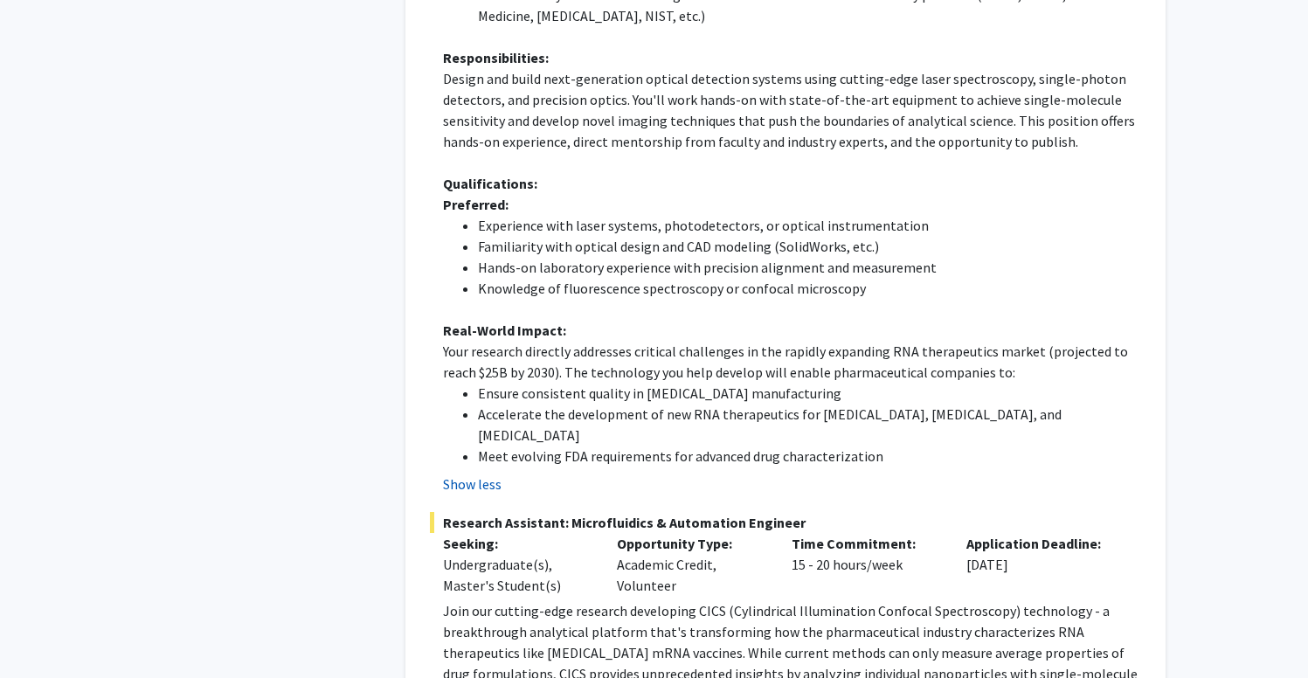
click at [478, 474] on button "Show less" at bounding box center [472, 484] width 59 height 21
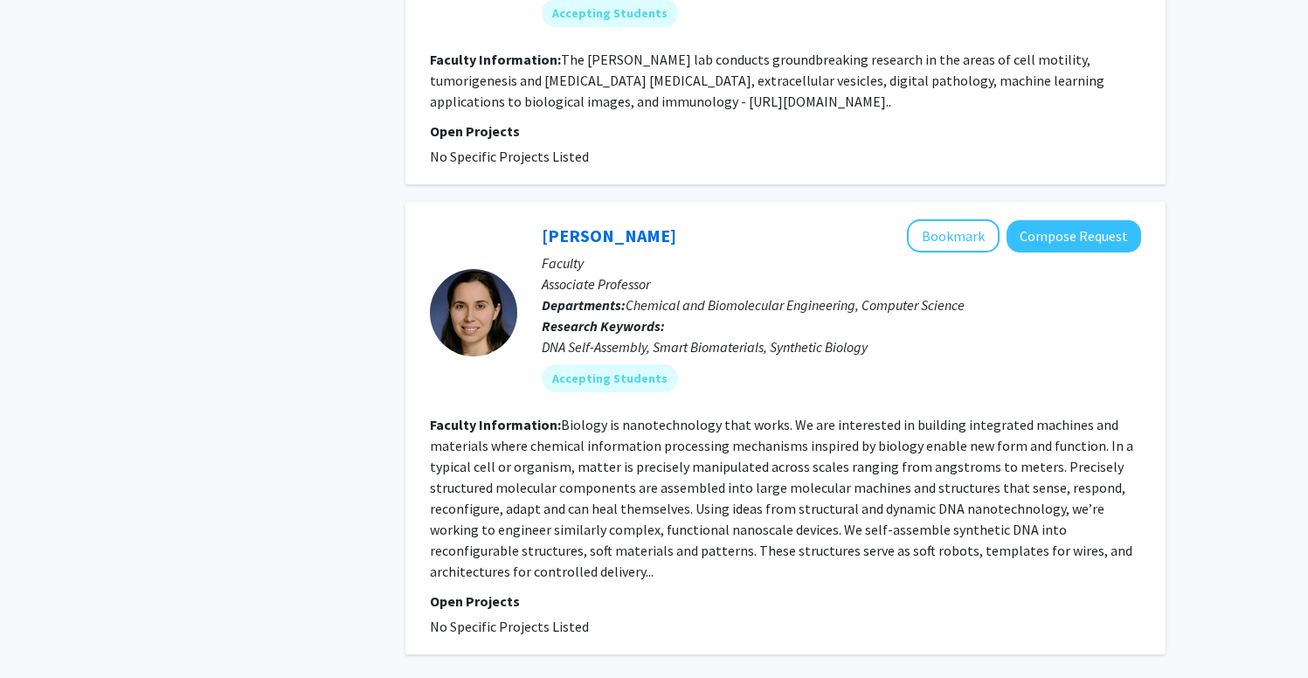
scroll to position [6718, 0]
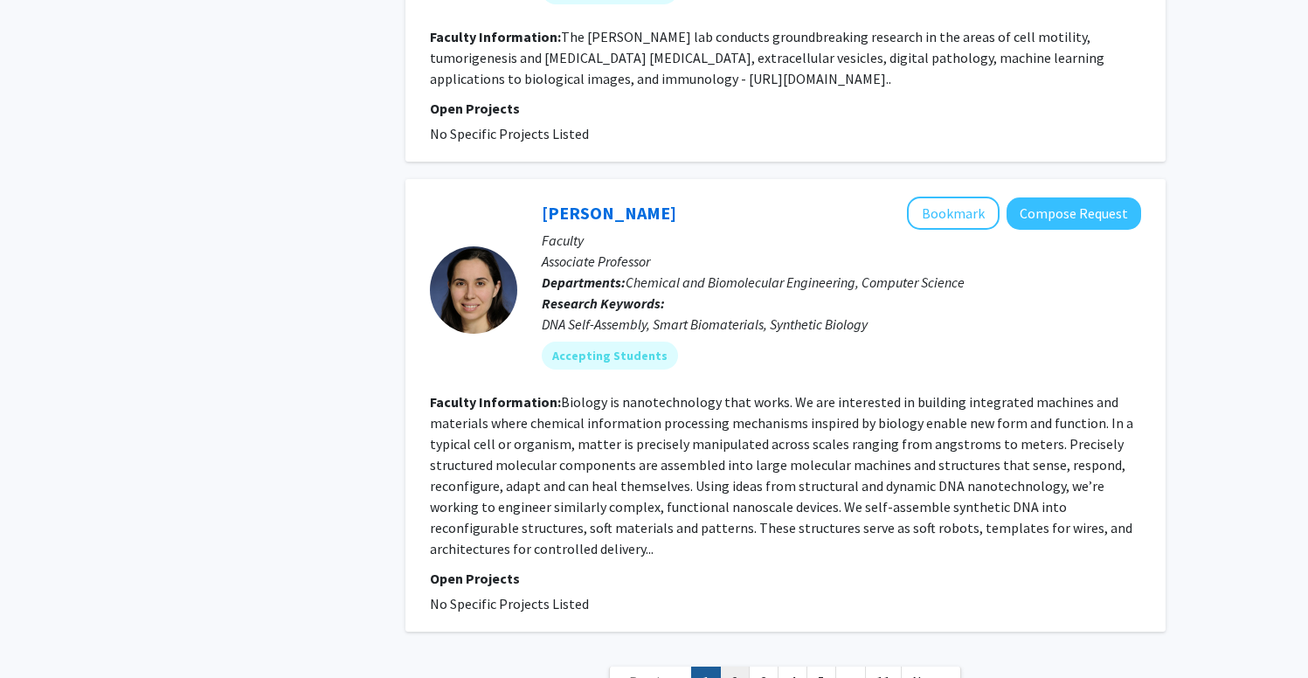
click at [730, 667] on link "2" at bounding box center [735, 682] width 30 height 31
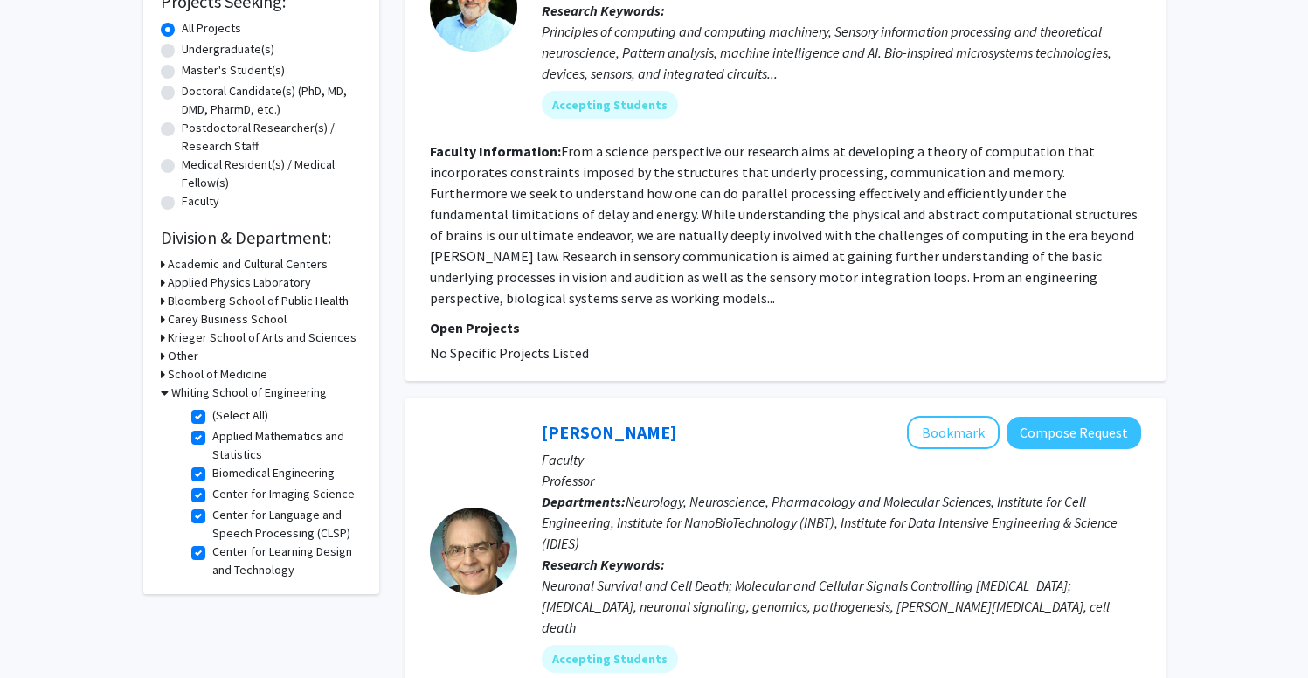
scroll to position [462, 0]
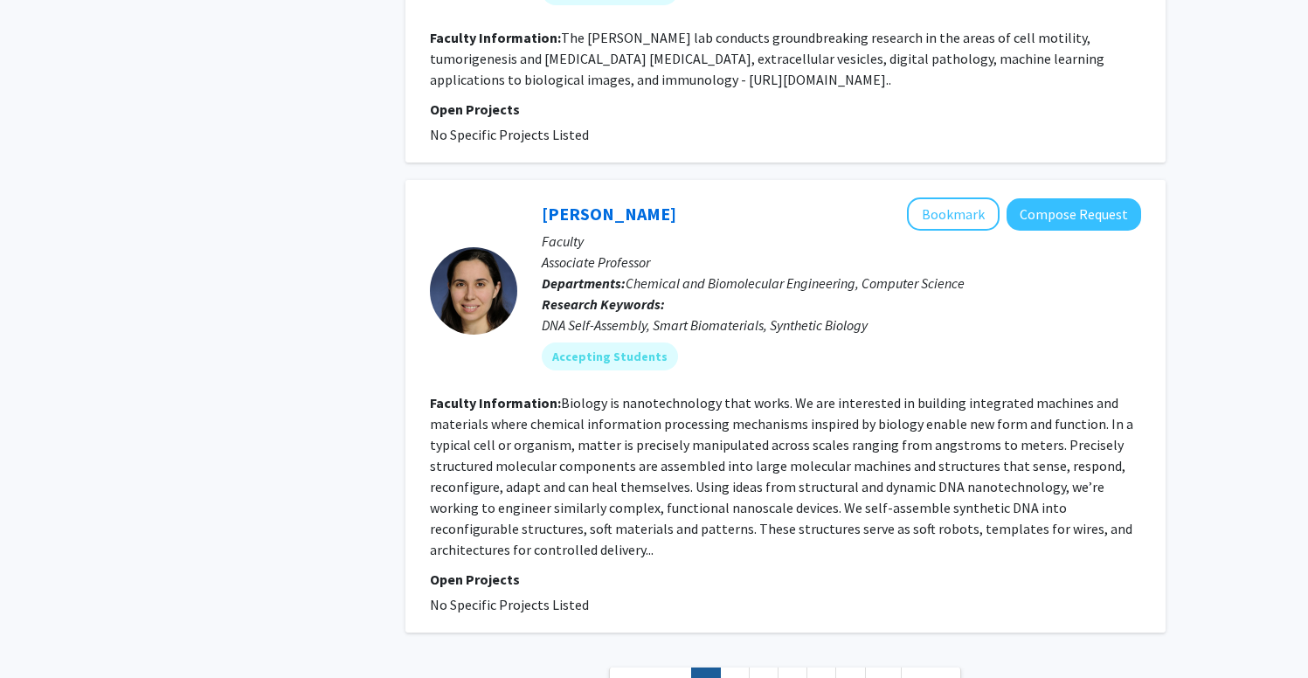
scroll to position [6168, 0]
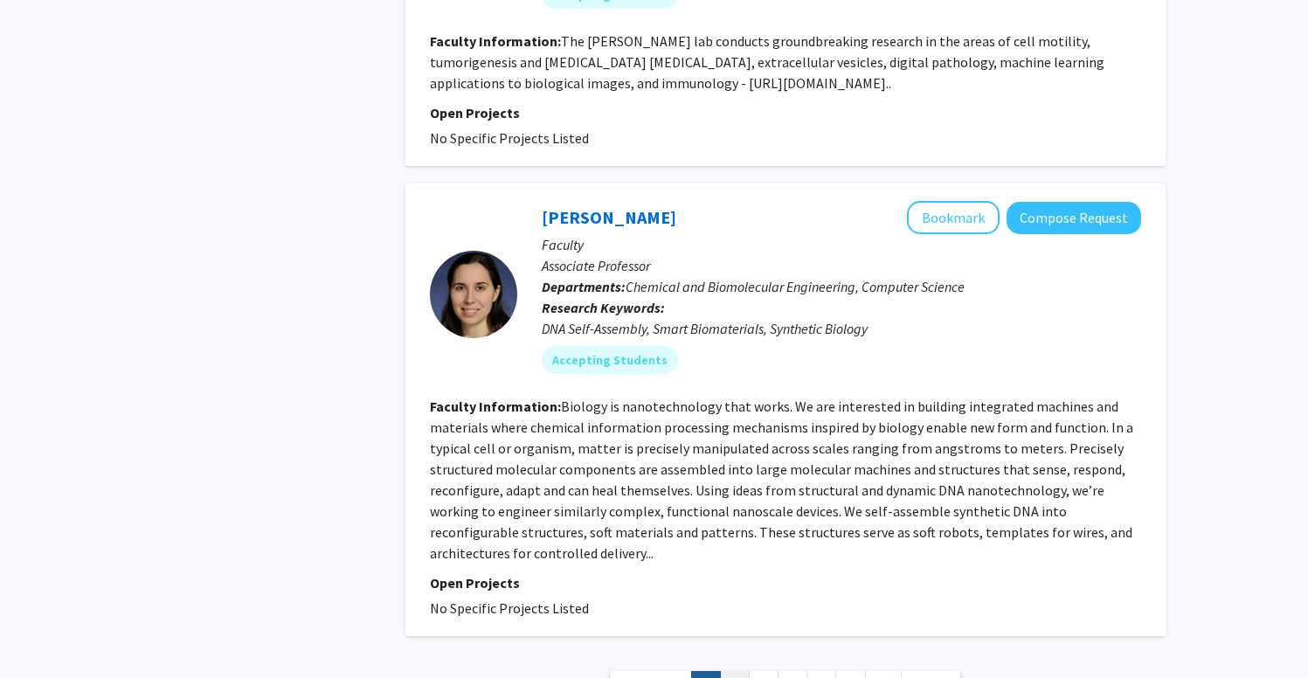
click at [729, 671] on link "2" at bounding box center [735, 686] width 30 height 31
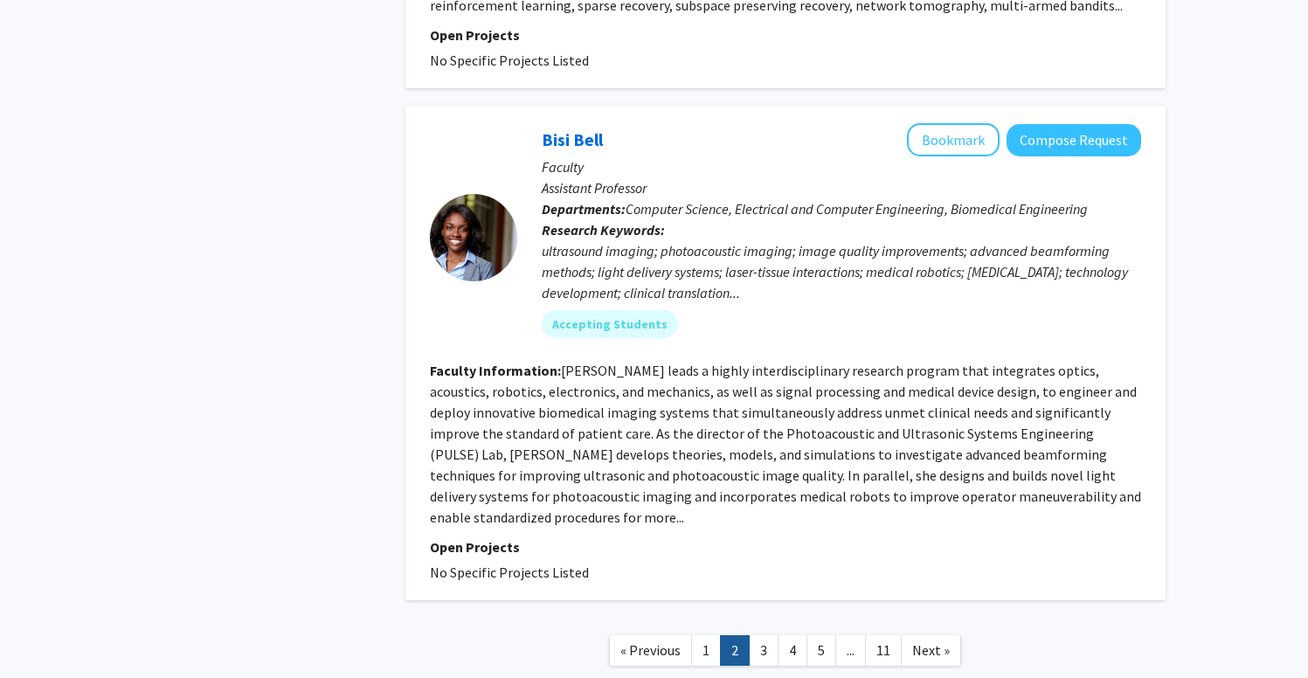
scroll to position [4488, 0]
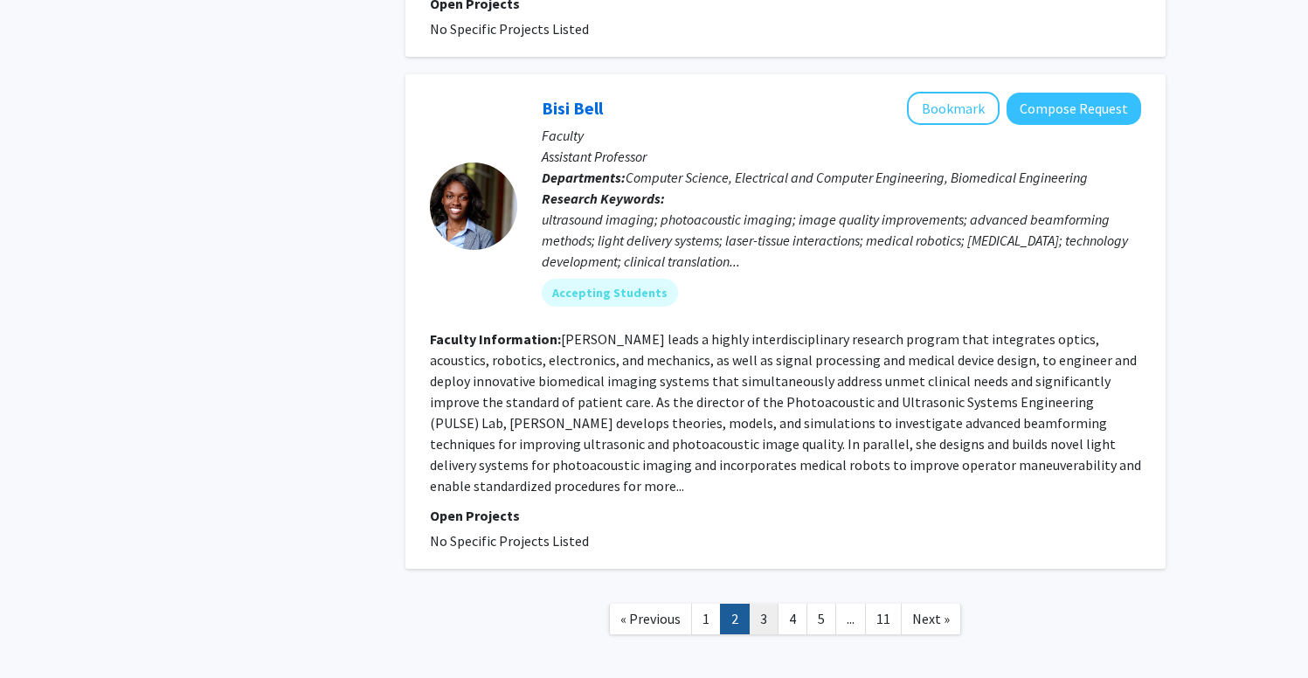
click at [768, 604] on link "3" at bounding box center [764, 619] width 30 height 31
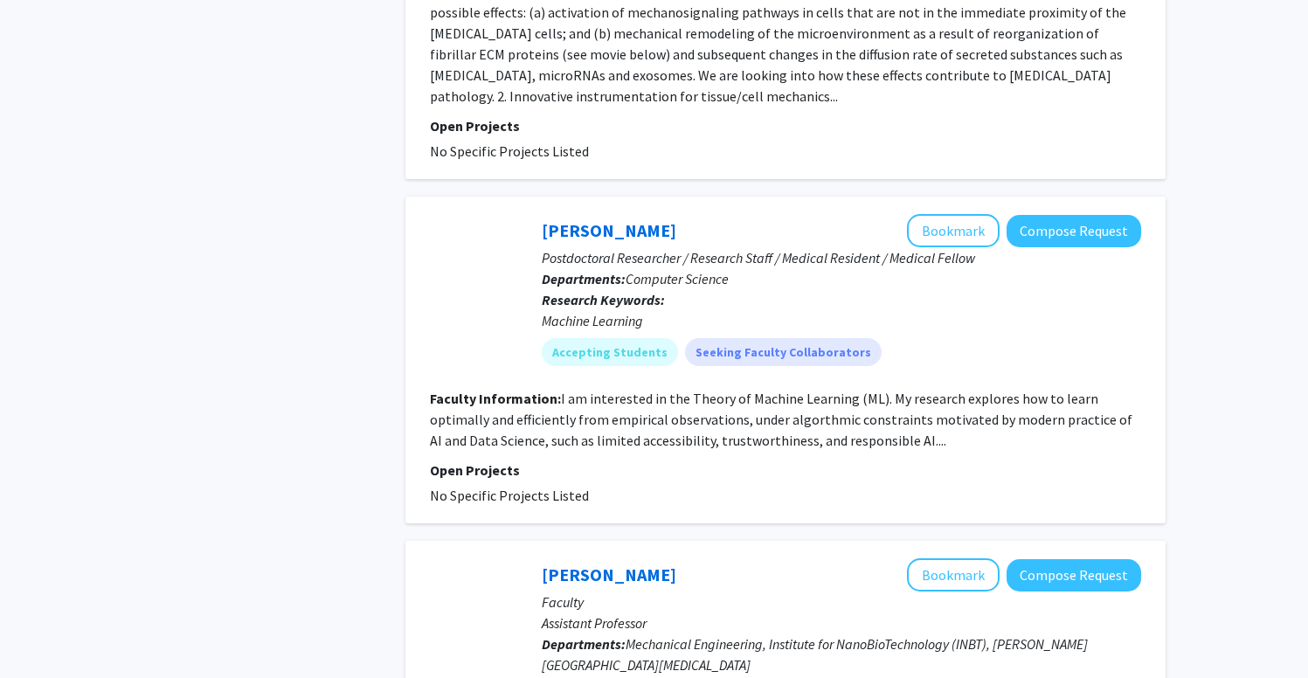
scroll to position [1495, 0]
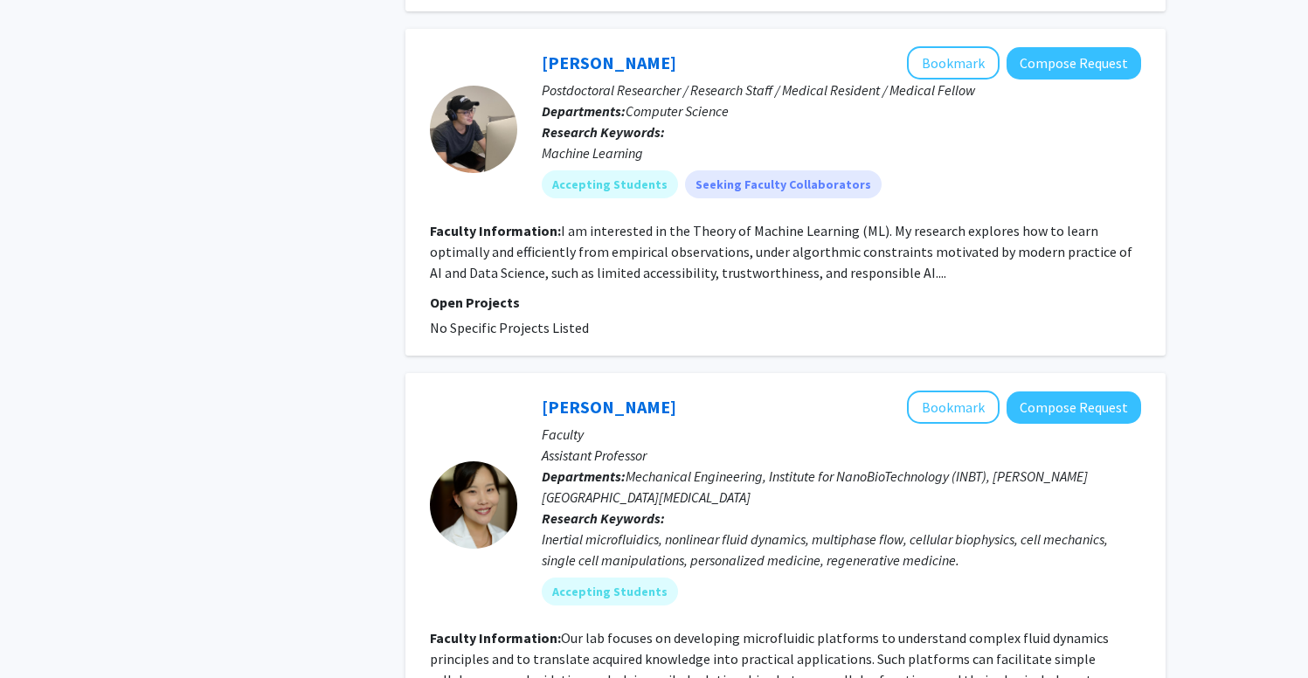
click at [1164, 425] on div "[PERSON_NAME] Bookmark Compose Request Faculty Assistant Professor Departments:…" at bounding box center [786, 620] width 760 height 495
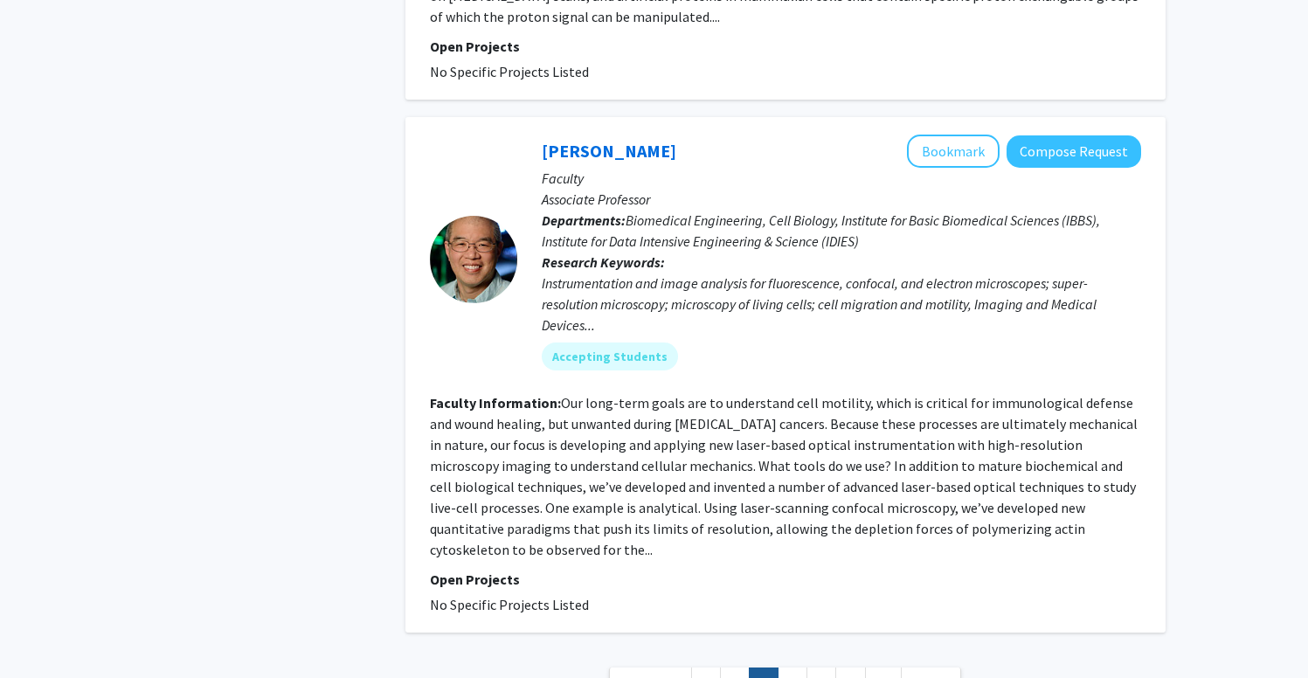
scroll to position [4083, 0]
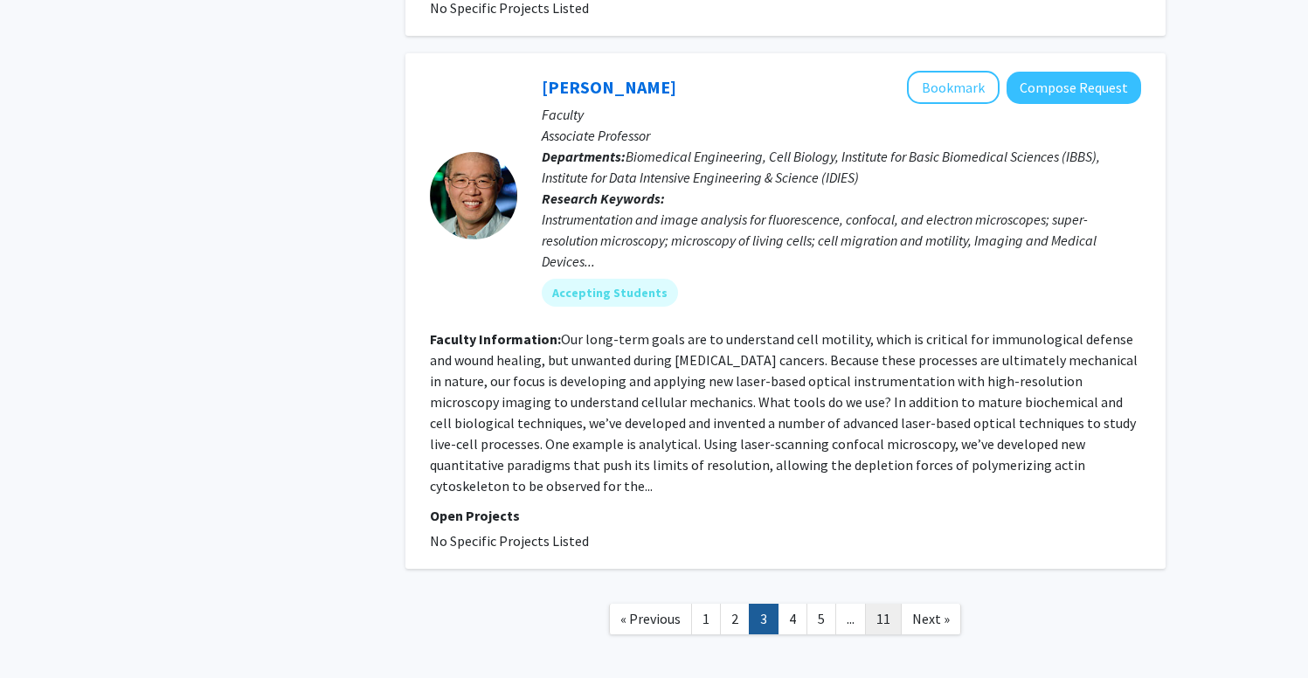
click at [874, 604] on link "11" at bounding box center [883, 619] width 37 height 31
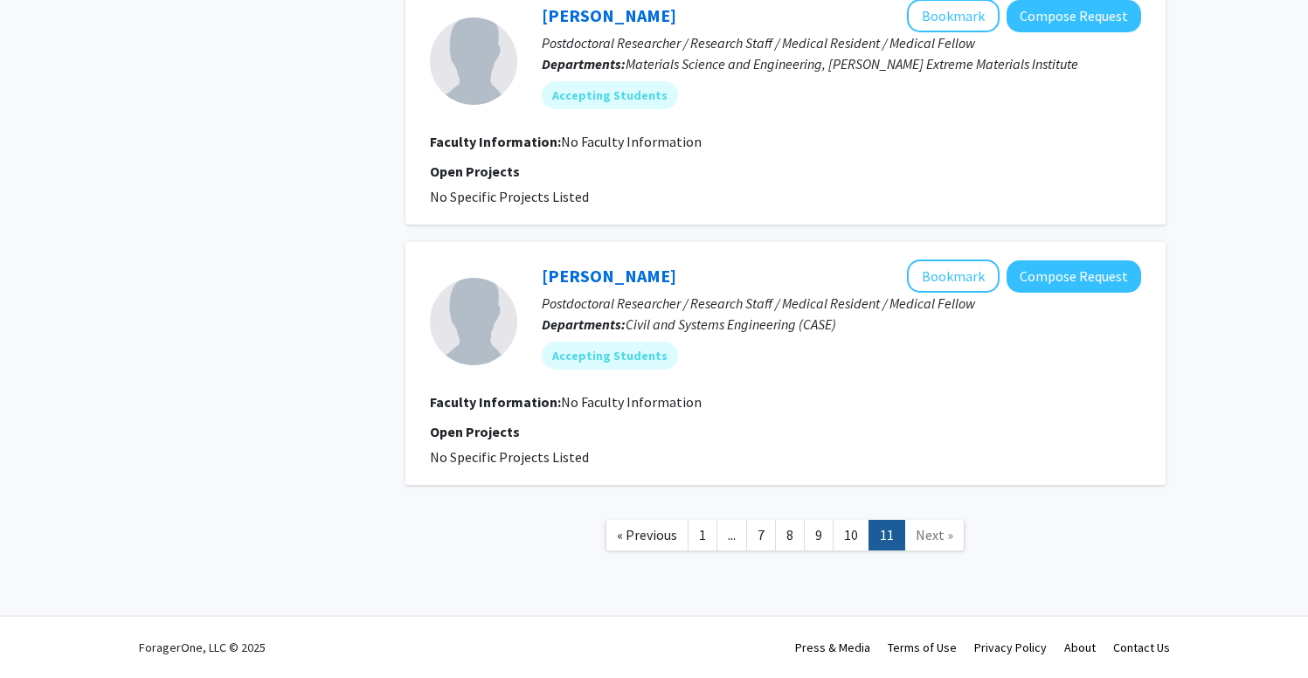
scroll to position [976, 0]
click at [863, 527] on link "10" at bounding box center [851, 535] width 37 height 31
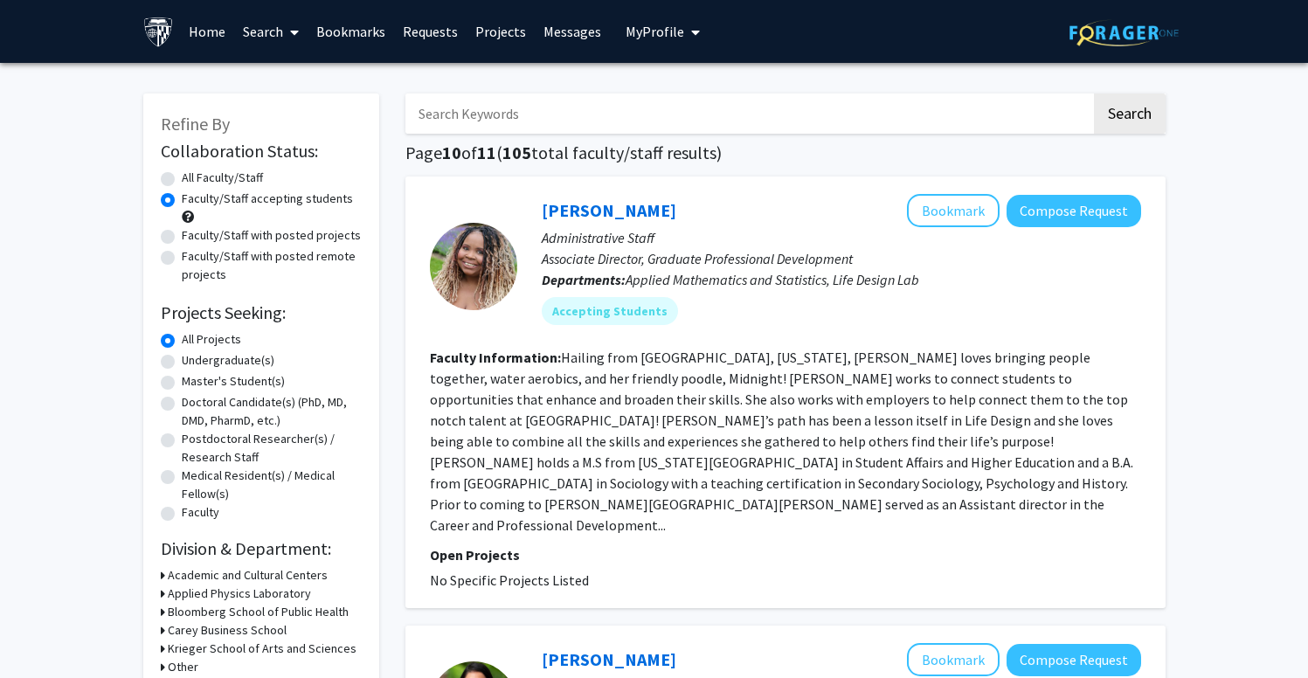
click at [625, 121] on input "Search Keywords" at bounding box center [749, 114] width 686 height 40
type input "[PERSON_NAME]"
click at [1094, 94] on button "Search" at bounding box center [1130, 114] width 72 height 40
radio input "true"
checkbox input "false"
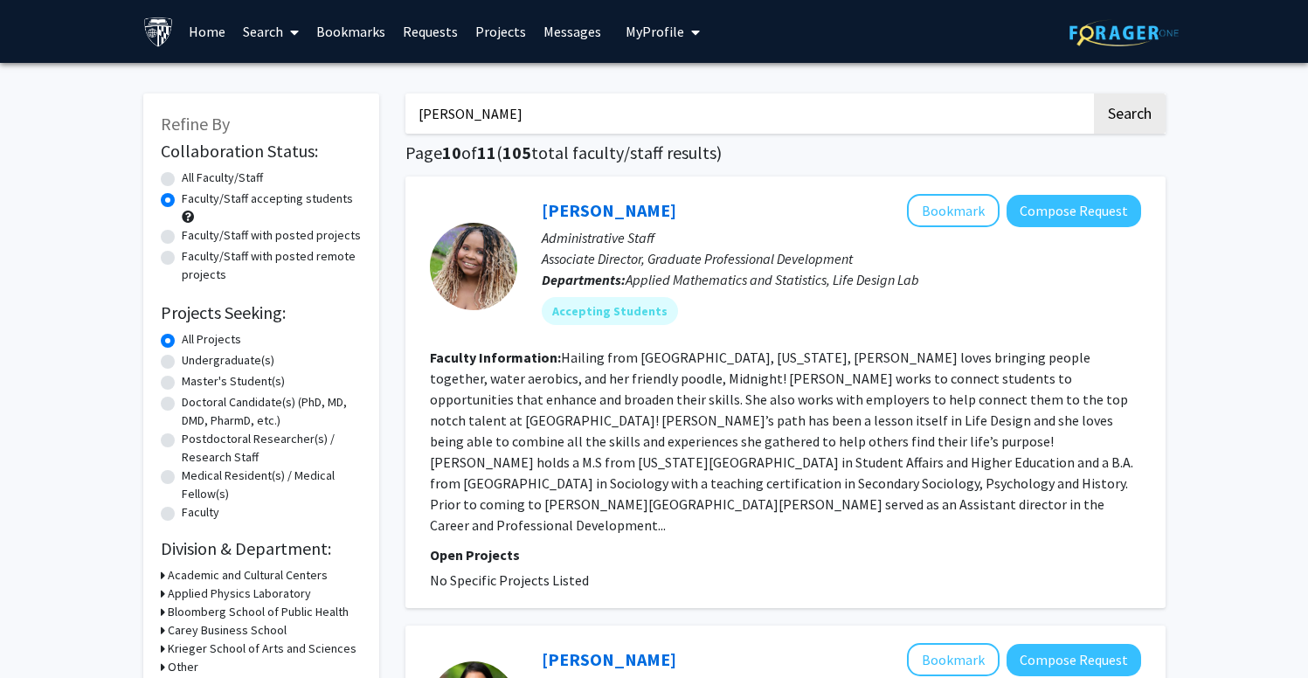
checkbox input "false"
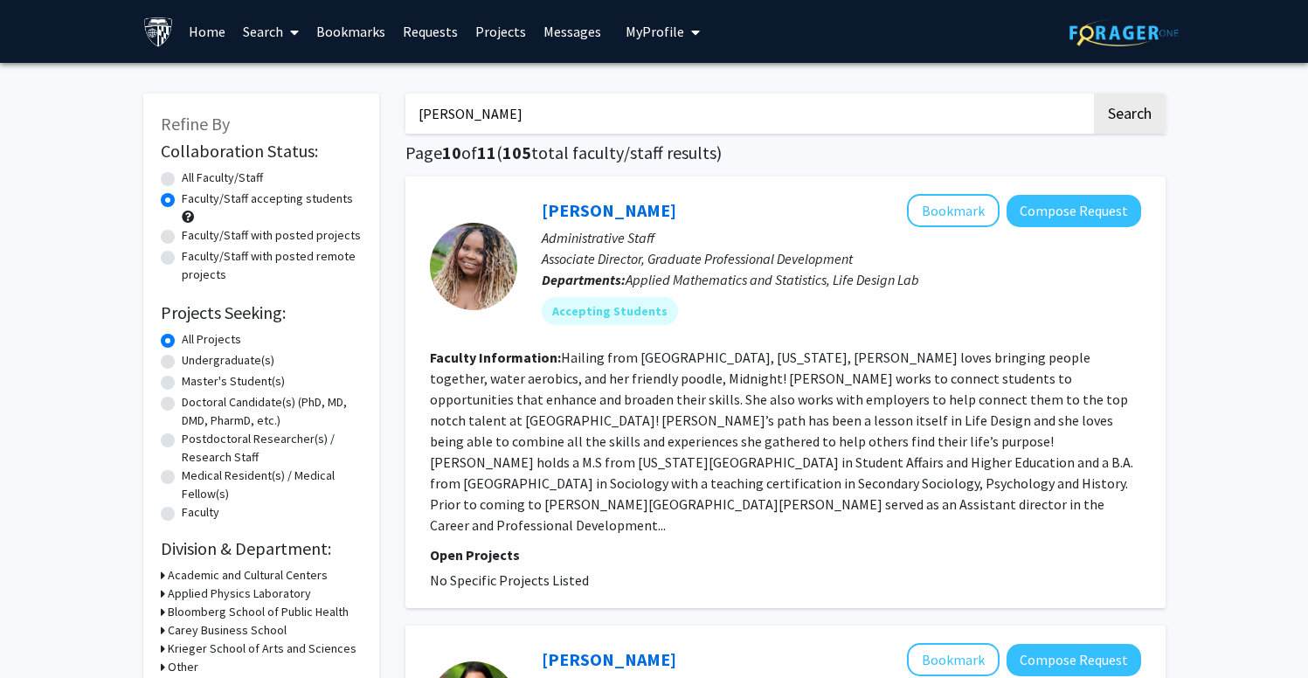
checkbox input "false"
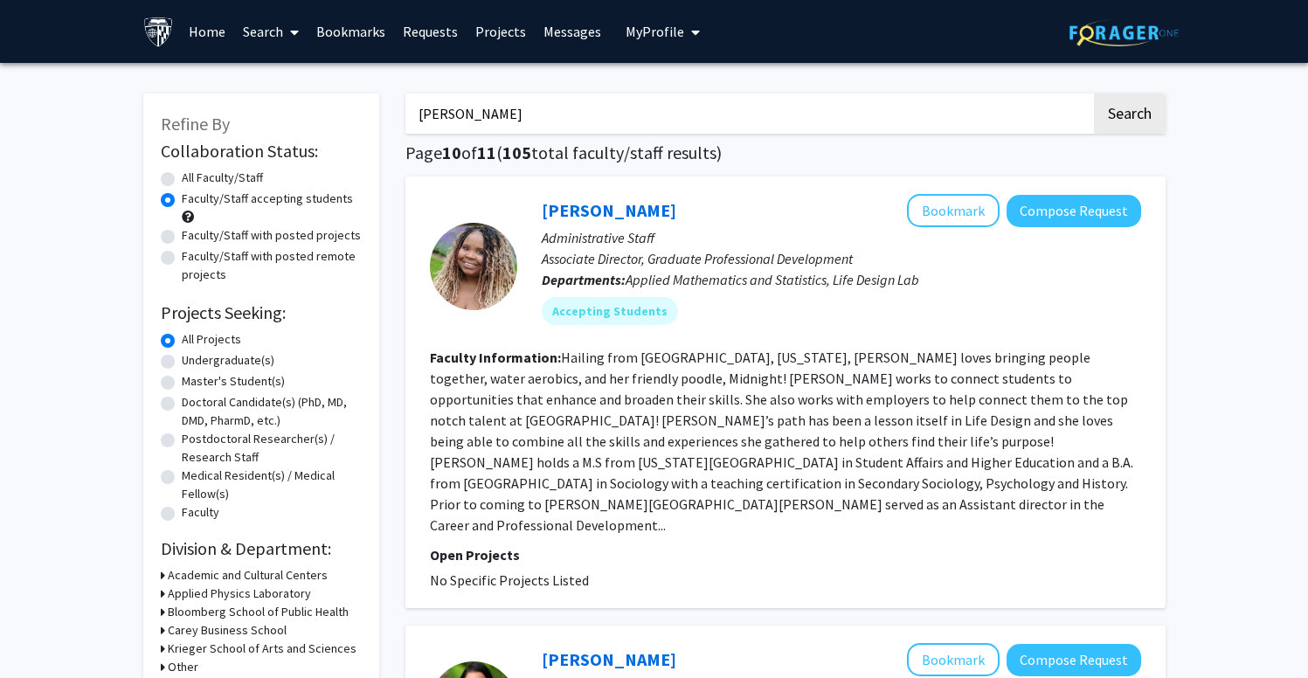
checkbox input "false"
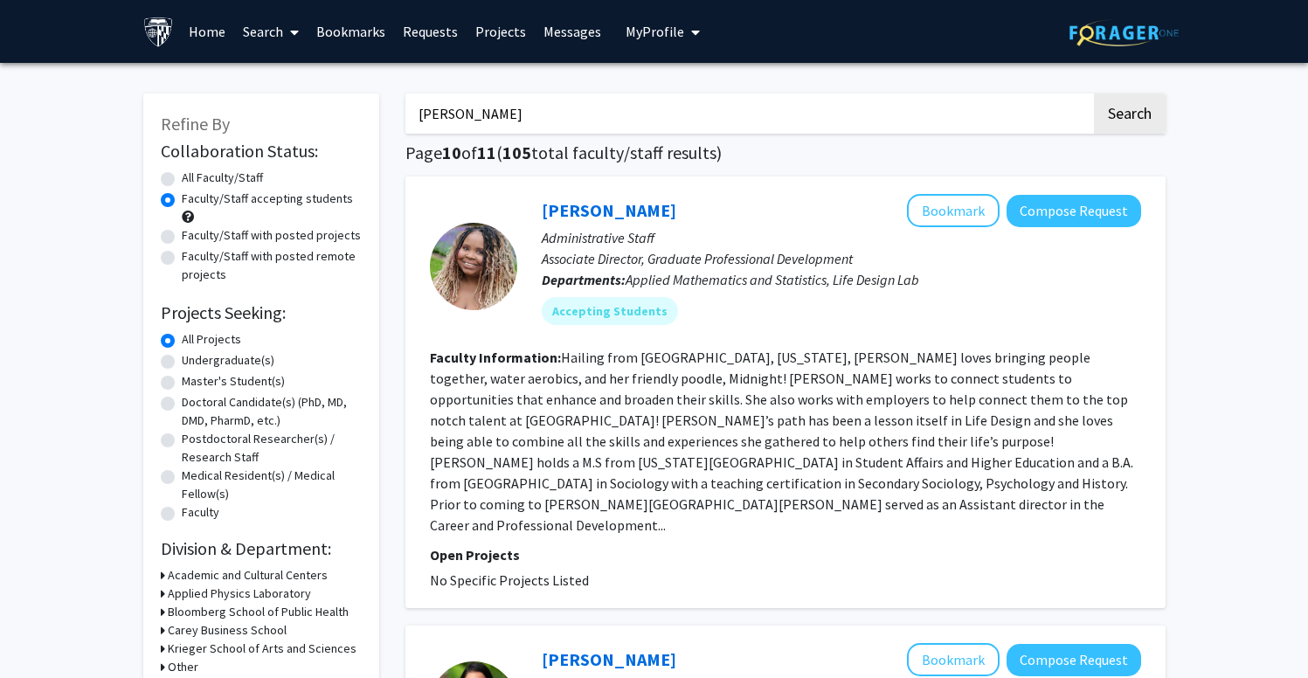
checkbox input "false"
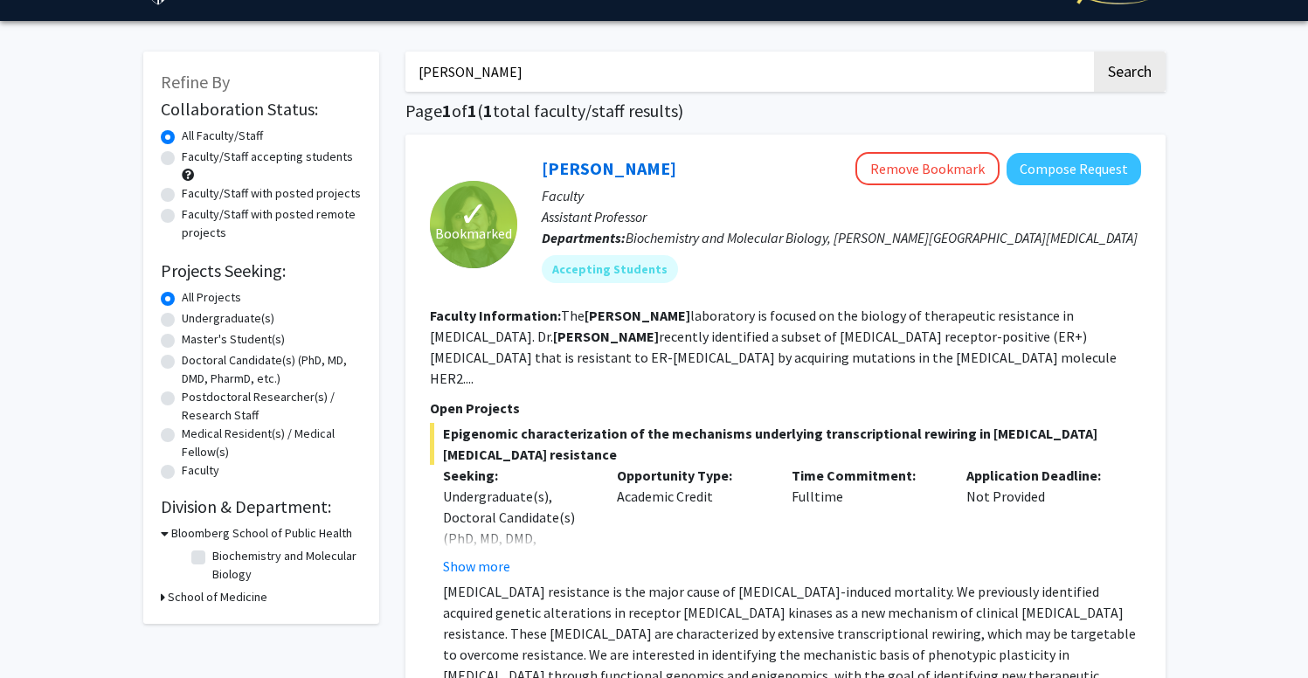
scroll to position [37, 0]
